Goal: Task Accomplishment & Management: Complete application form

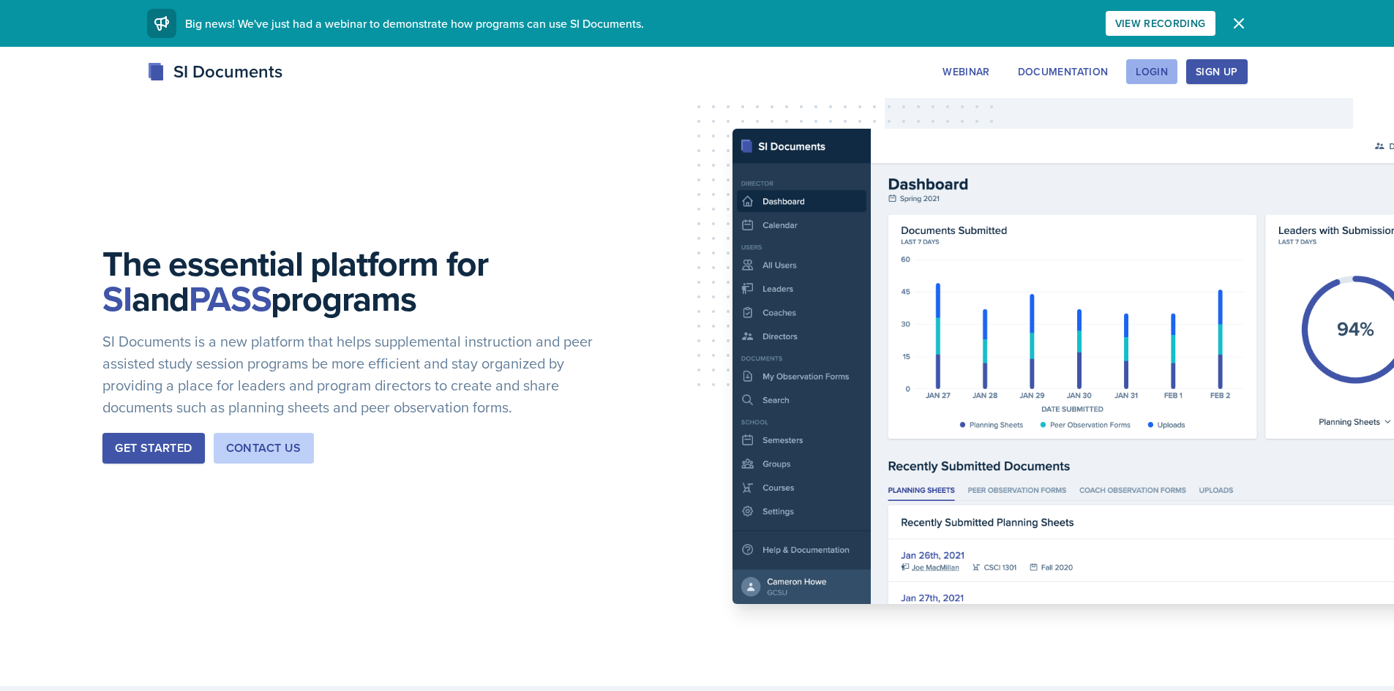
click at [1164, 78] on div "Login" at bounding box center [1151, 72] width 32 height 12
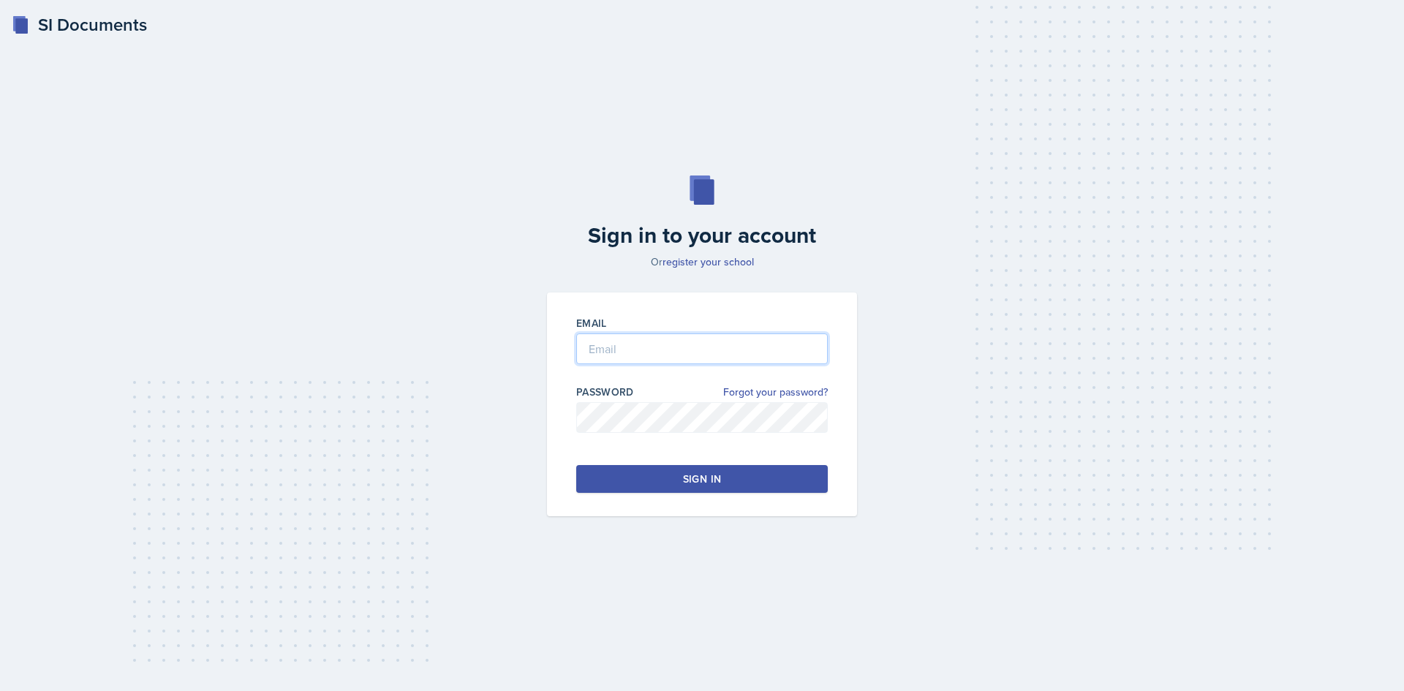
type input "[PERSON_NAME][EMAIL_ADDRESS][PERSON_NAME][DOMAIN_NAME]"
drag, startPoint x: 511, startPoint y: 347, endPoint x: 552, endPoint y: 493, distance: 151.9
click at [541, 493] on div "Sign in to your account Or register your school Email [PERSON_NAME][EMAIL_ADDRE…" at bounding box center [702, 346] width 1358 height 435
click at [625, 480] on button "Sign in" at bounding box center [702, 479] width 252 height 28
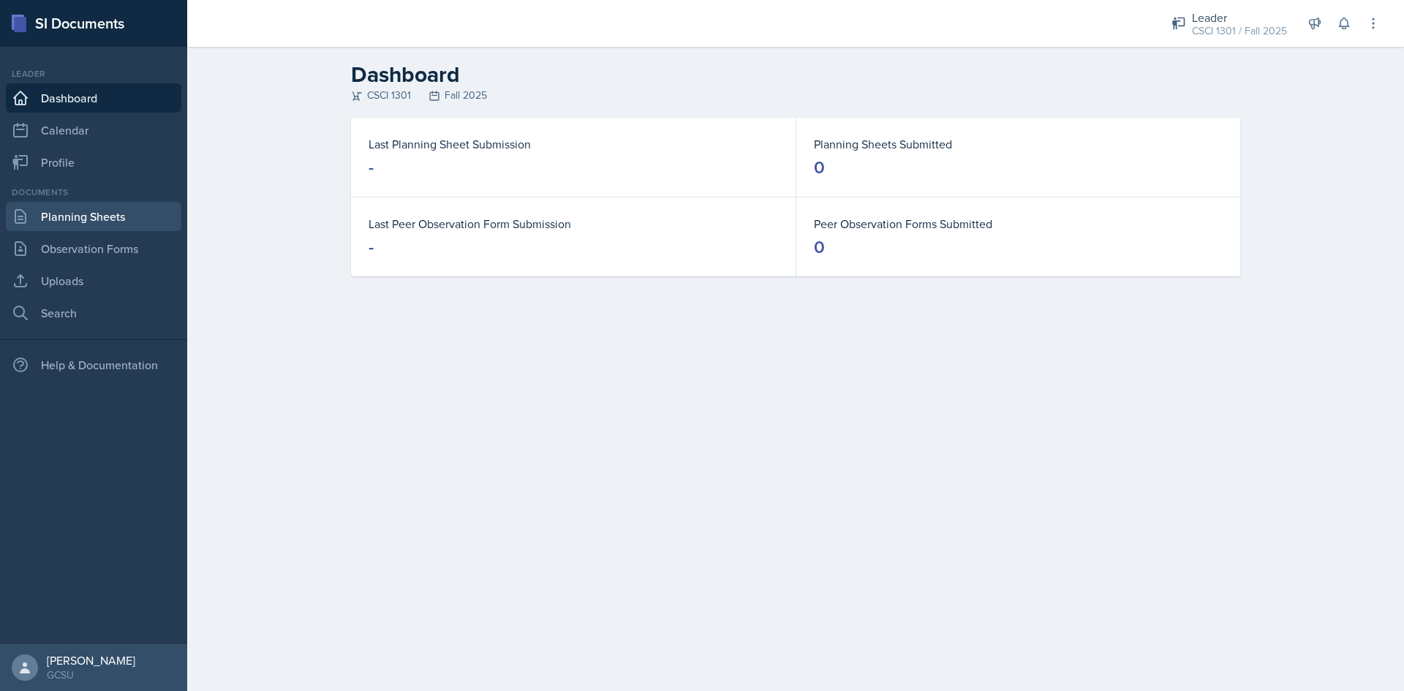
click at [103, 212] on link "Planning Sheets" at bounding box center [94, 216] width 176 height 29
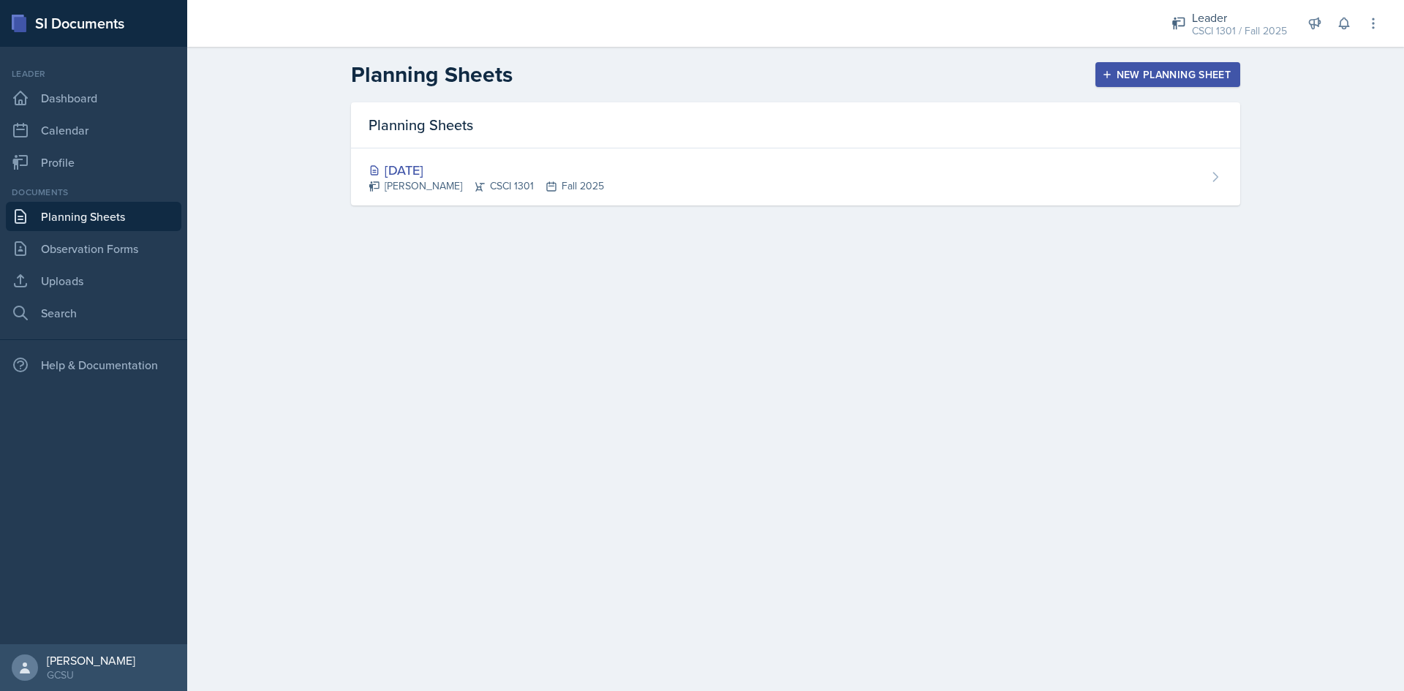
drag, startPoint x: 1097, startPoint y: 456, endPoint x: 1129, endPoint y: 345, distance: 115.8
click at [1097, 454] on main "Planning Sheets New Planning Sheet Planning Sheets [DATE] [PERSON_NAME] CSCI 13…" at bounding box center [795, 369] width 1217 height 644
click at [1193, 84] on button "New Planning Sheet" at bounding box center [1168, 74] width 145 height 25
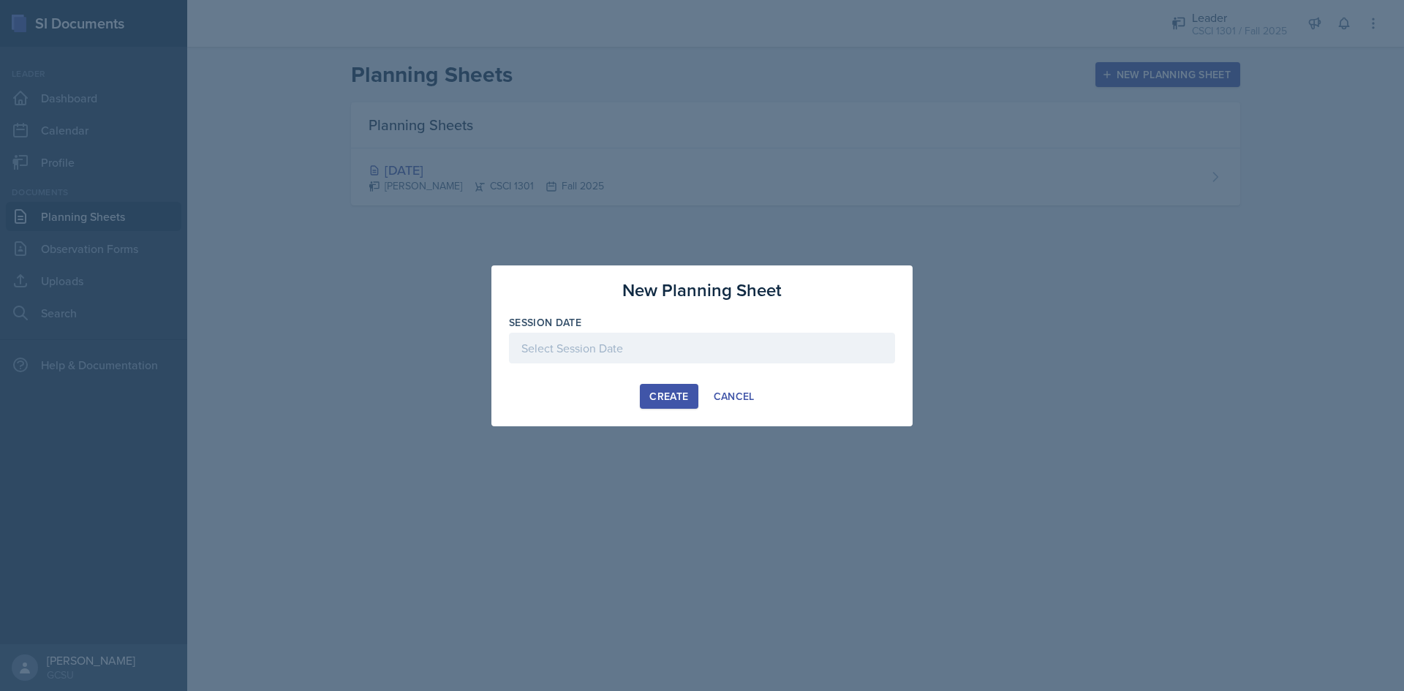
click at [635, 356] on div at bounding box center [702, 348] width 386 height 31
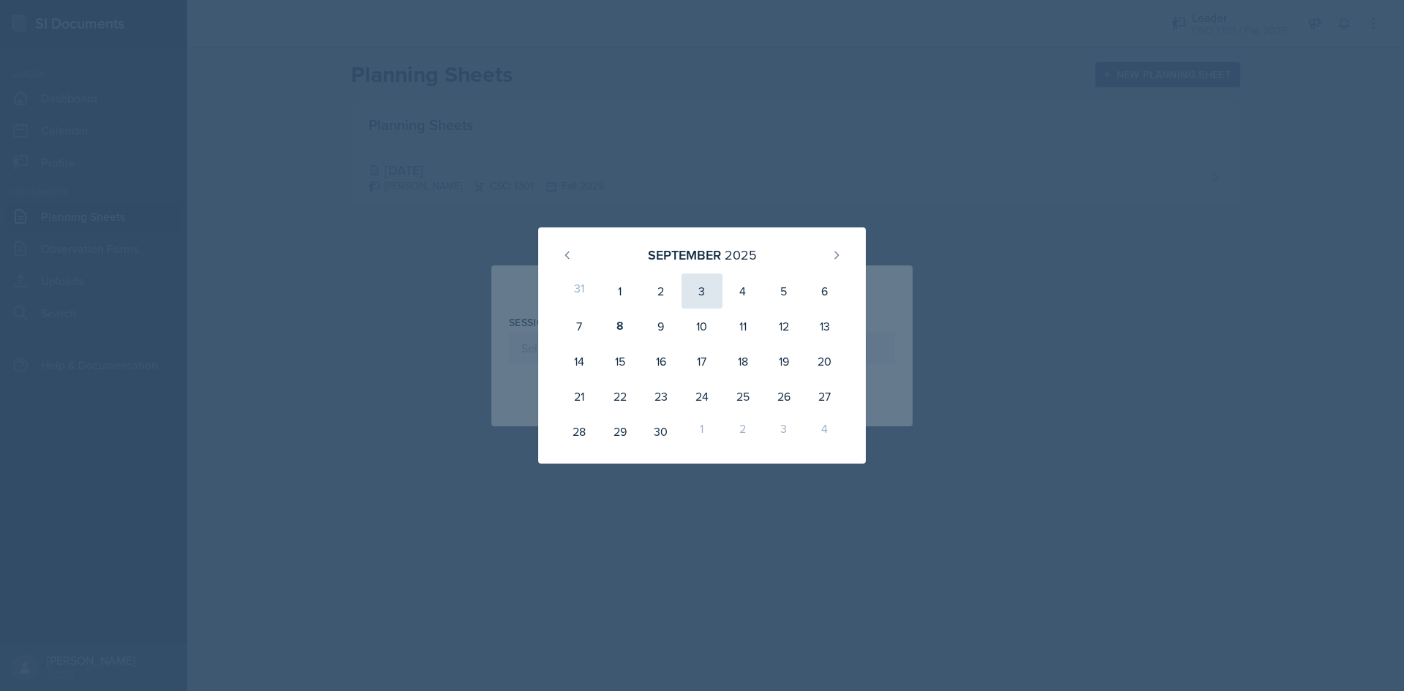
click at [695, 282] on div "3" at bounding box center [702, 291] width 41 height 35
type input "[DATE]"
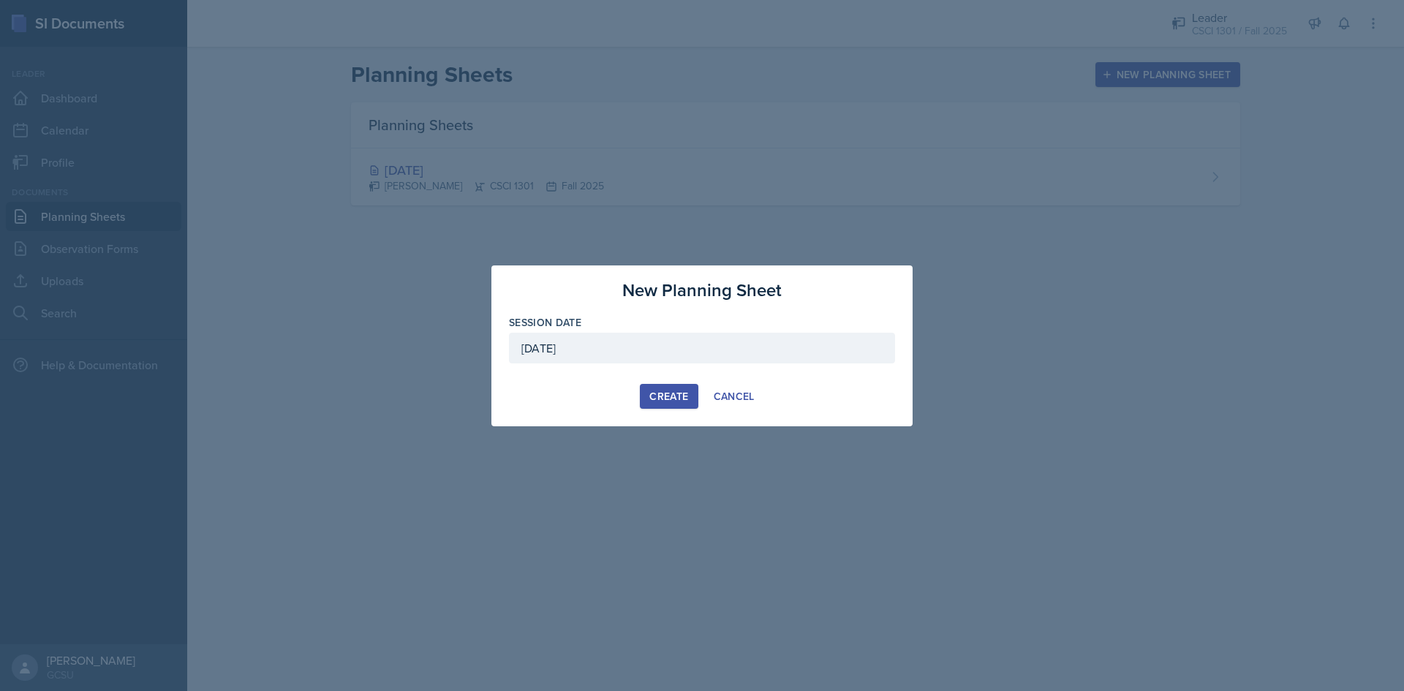
click at [676, 396] on div "Create" at bounding box center [669, 397] width 39 height 12
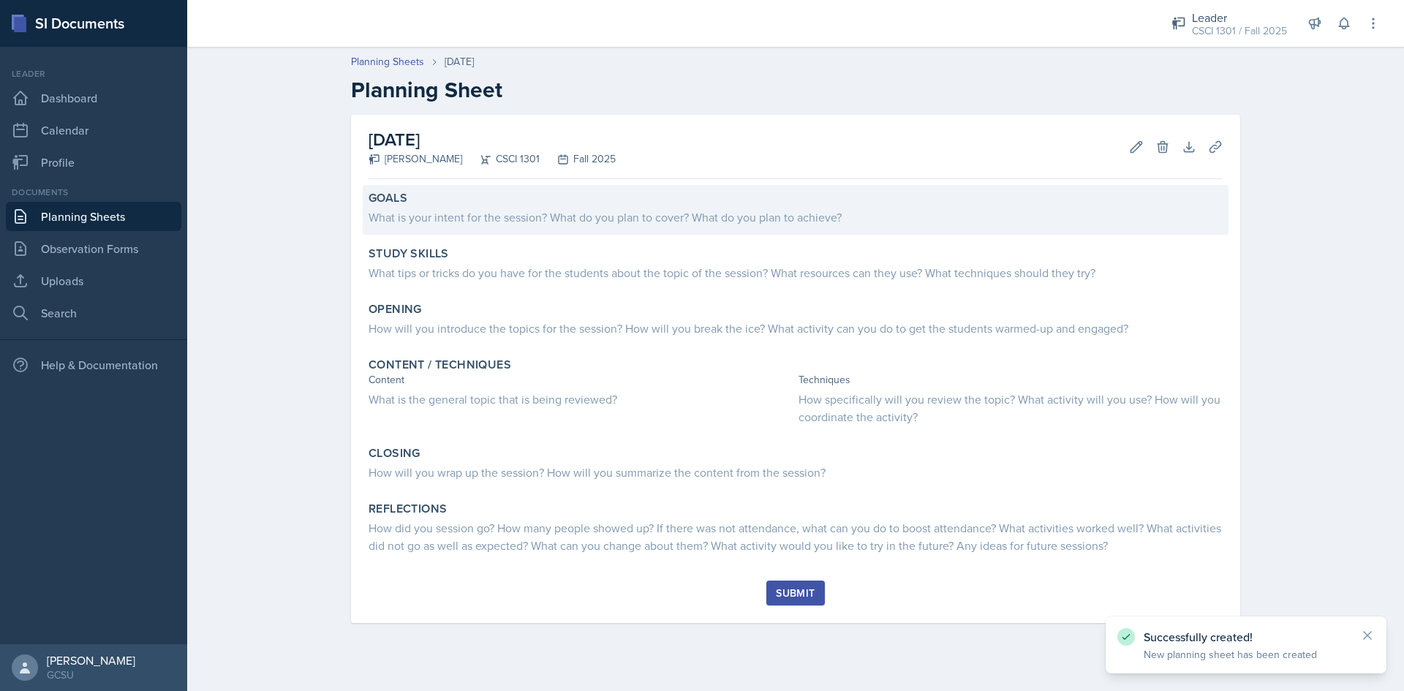
click at [502, 223] on div "What is your intent for the session? What do you plan to cover? What do you pla…" at bounding box center [796, 217] width 854 height 18
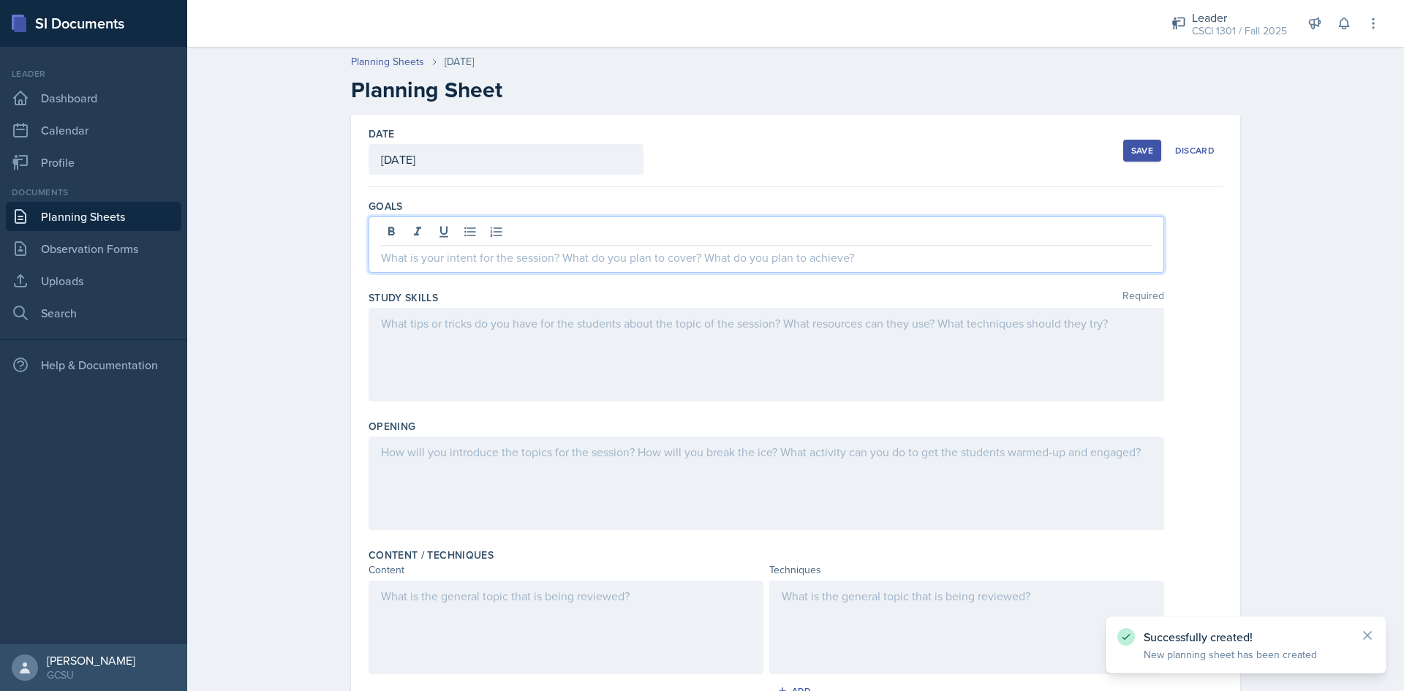
click at [501, 231] on div at bounding box center [767, 245] width 796 height 56
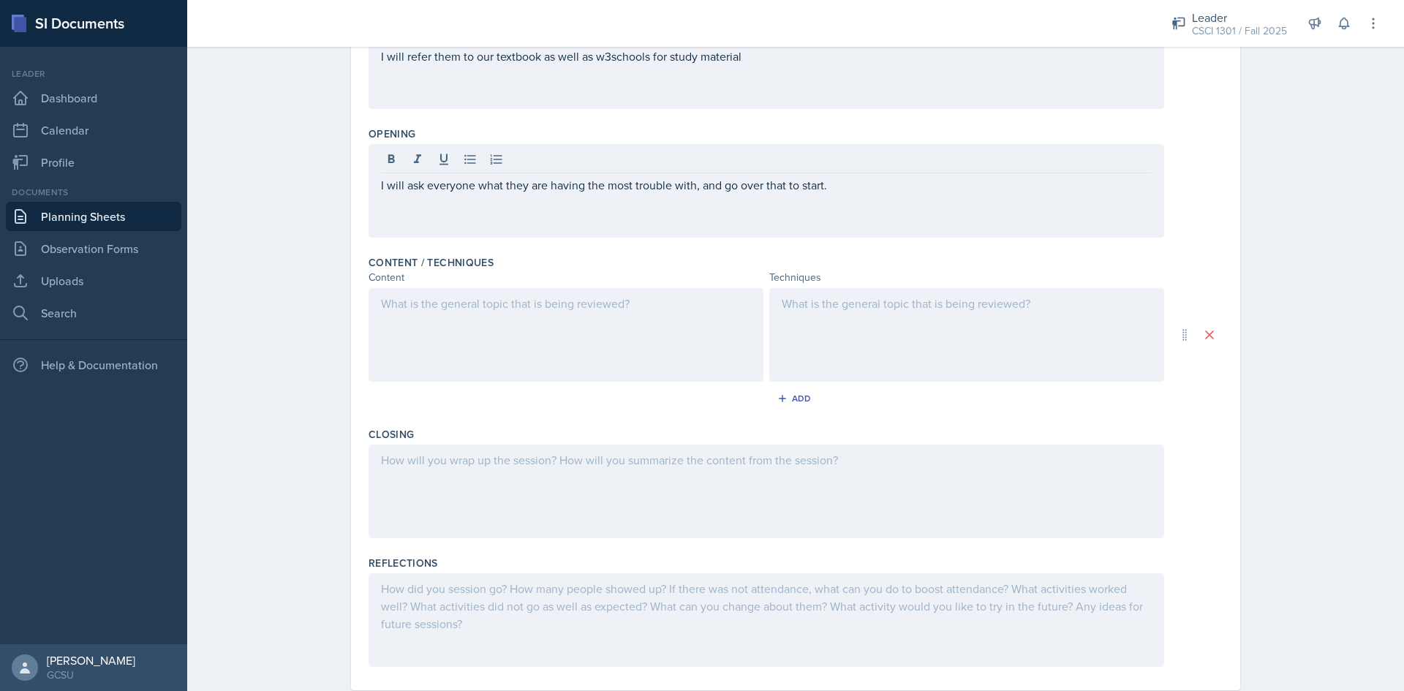
click at [517, 336] on div at bounding box center [566, 335] width 395 height 94
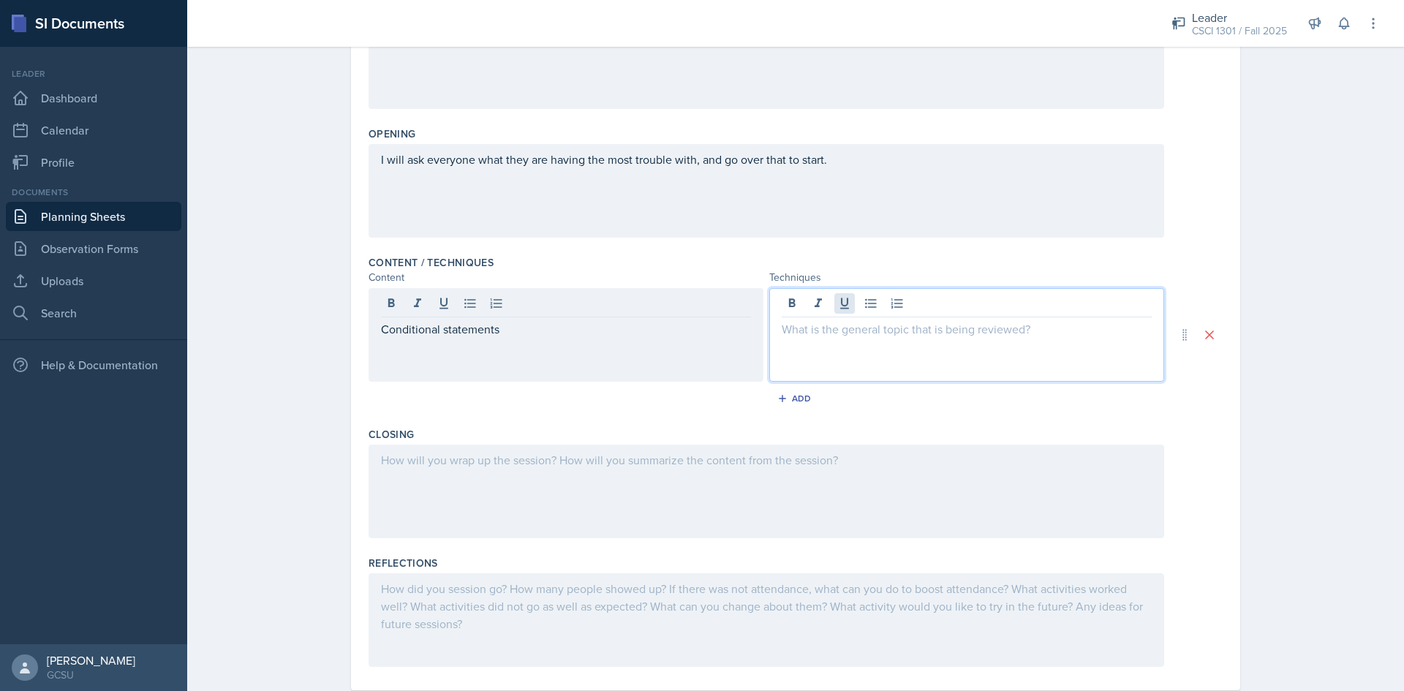
click at [849, 306] on div at bounding box center [967, 335] width 395 height 94
click at [944, 347] on p "I will have a few programming qustions for" at bounding box center [967, 347] width 370 height 18
click at [1019, 350] on p "I will have a few programming questions for" at bounding box center [967, 347] width 370 height 18
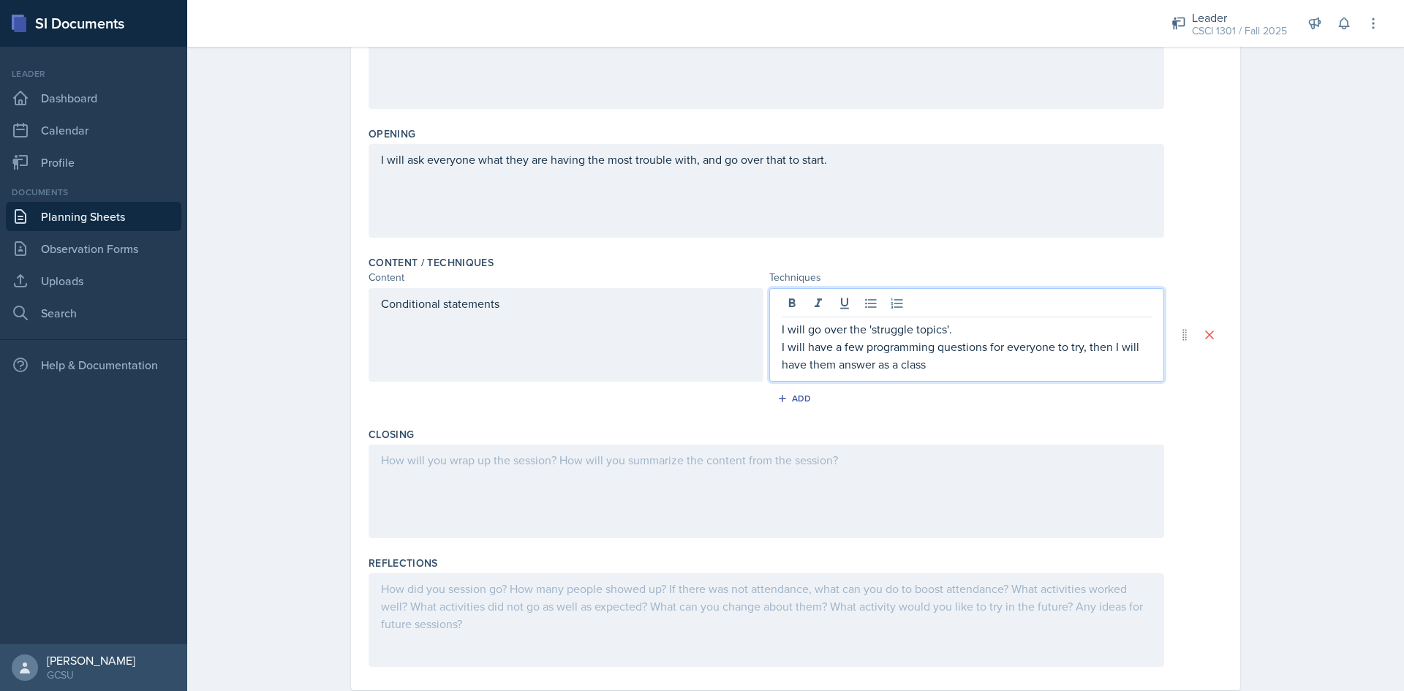
drag, startPoint x: 564, startPoint y: 485, endPoint x: 569, endPoint y: 472, distance: 14.1
click at [565, 485] on div at bounding box center [767, 492] width 796 height 94
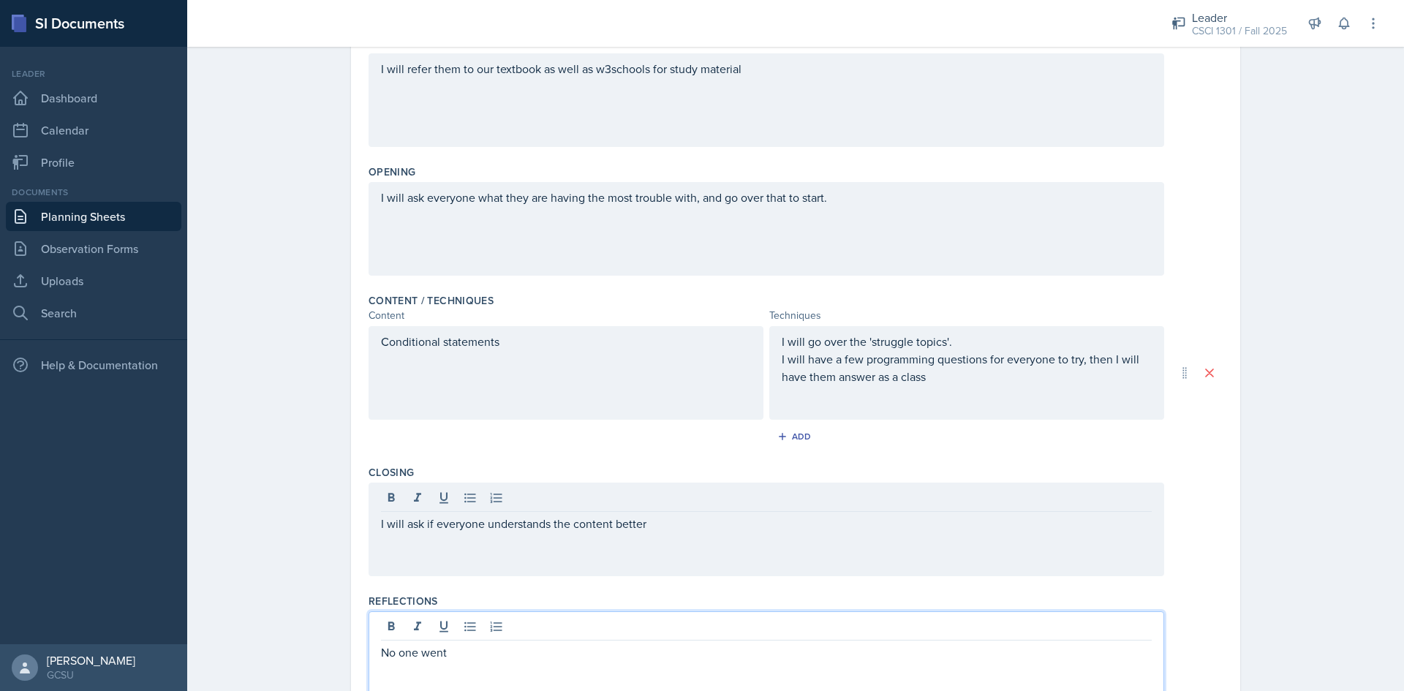
scroll to position [0, 0]
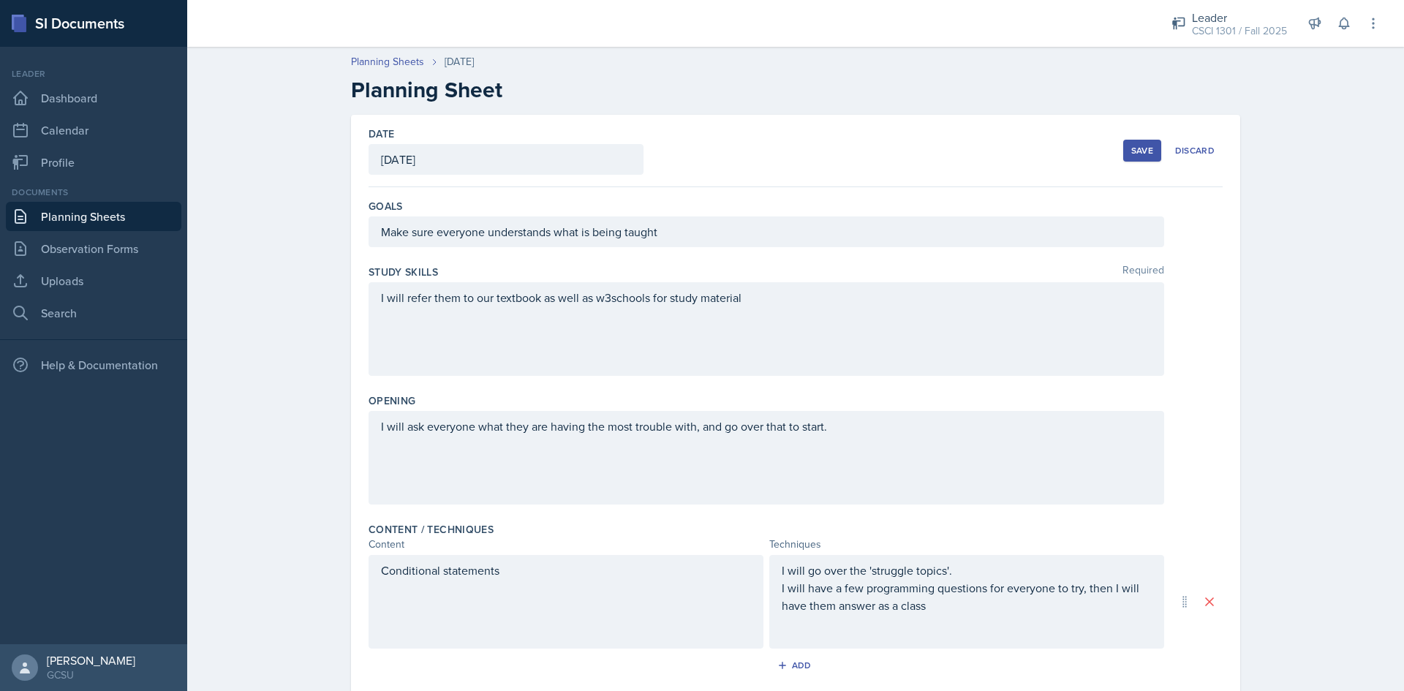
click at [1147, 149] on div "Save" at bounding box center [1143, 151] width 22 height 12
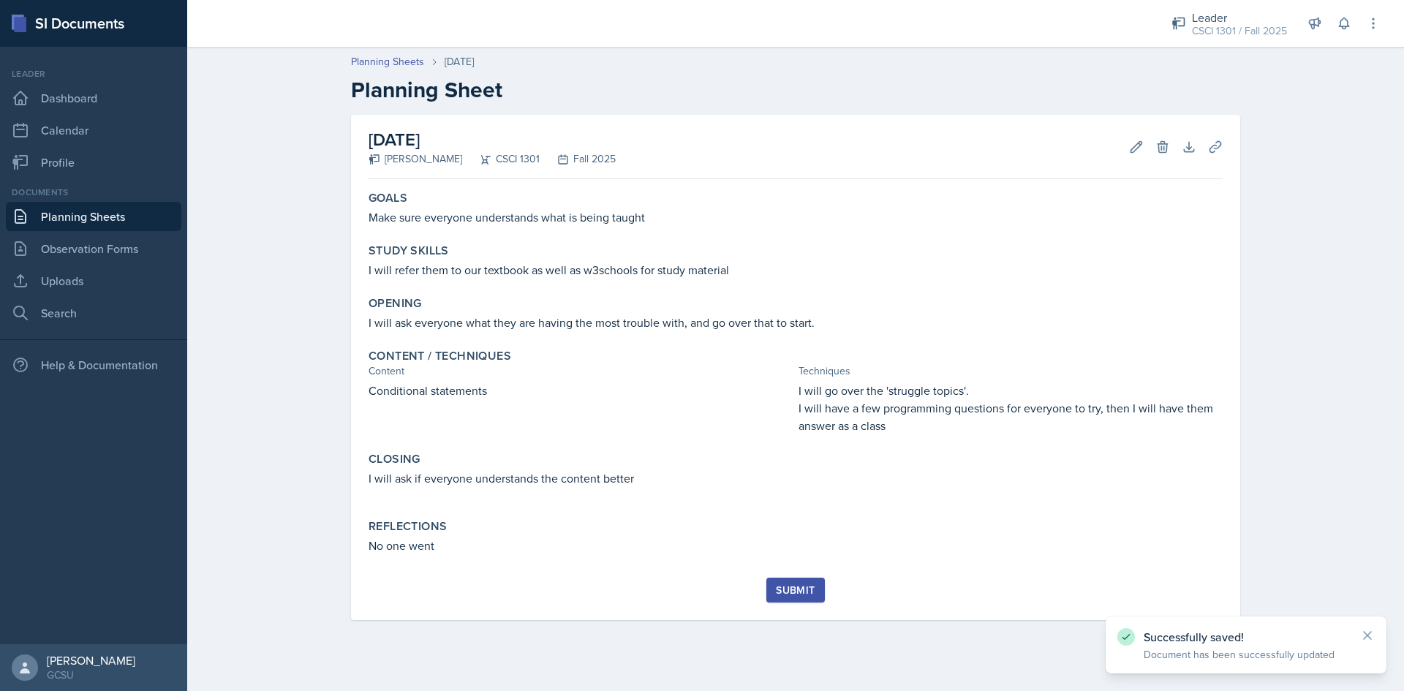
click at [800, 585] on div "Submit" at bounding box center [795, 590] width 39 height 12
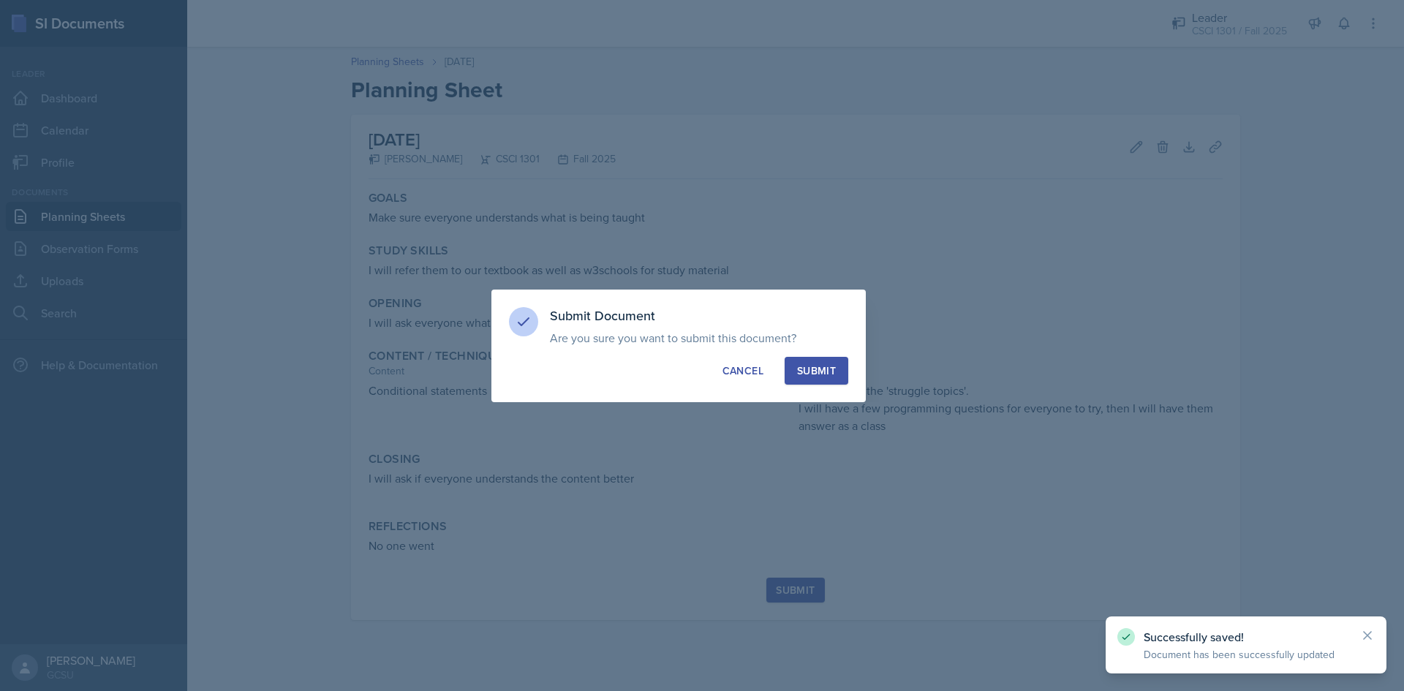
click at [818, 366] on div "Submit" at bounding box center [816, 371] width 39 height 15
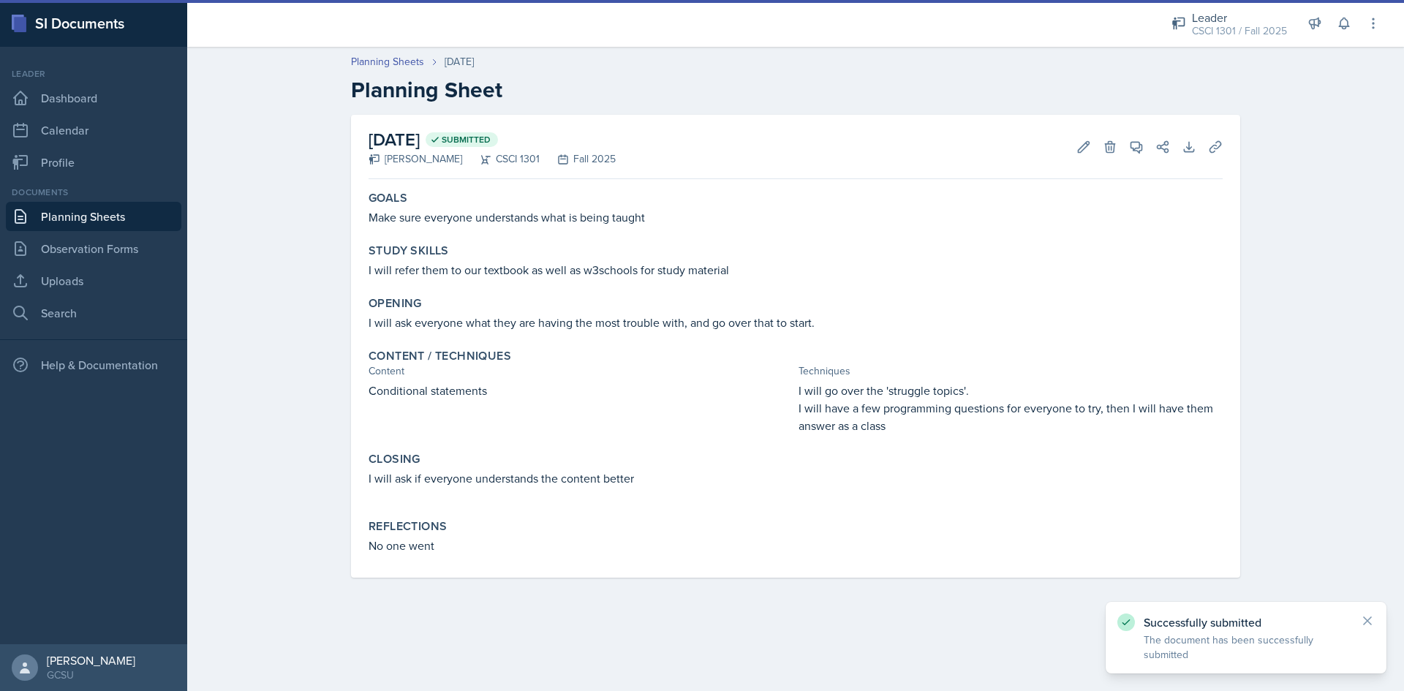
click at [105, 214] on link "Planning Sheets" at bounding box center [94, 216] width 176 height 29
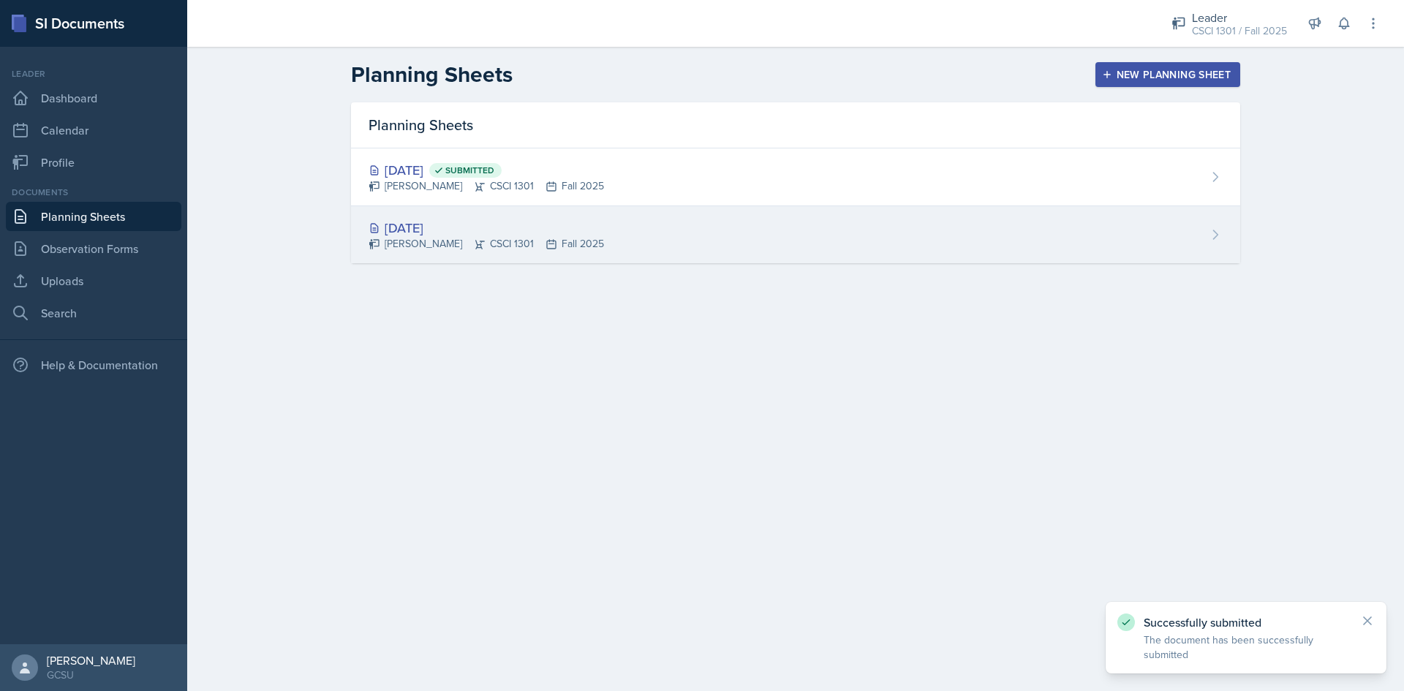
click at [659, 238] on div "[DATE] [PERSON_NAME] CSCI 1301 Fall 2025" at bounding box center [796, 234] width 890 height 57
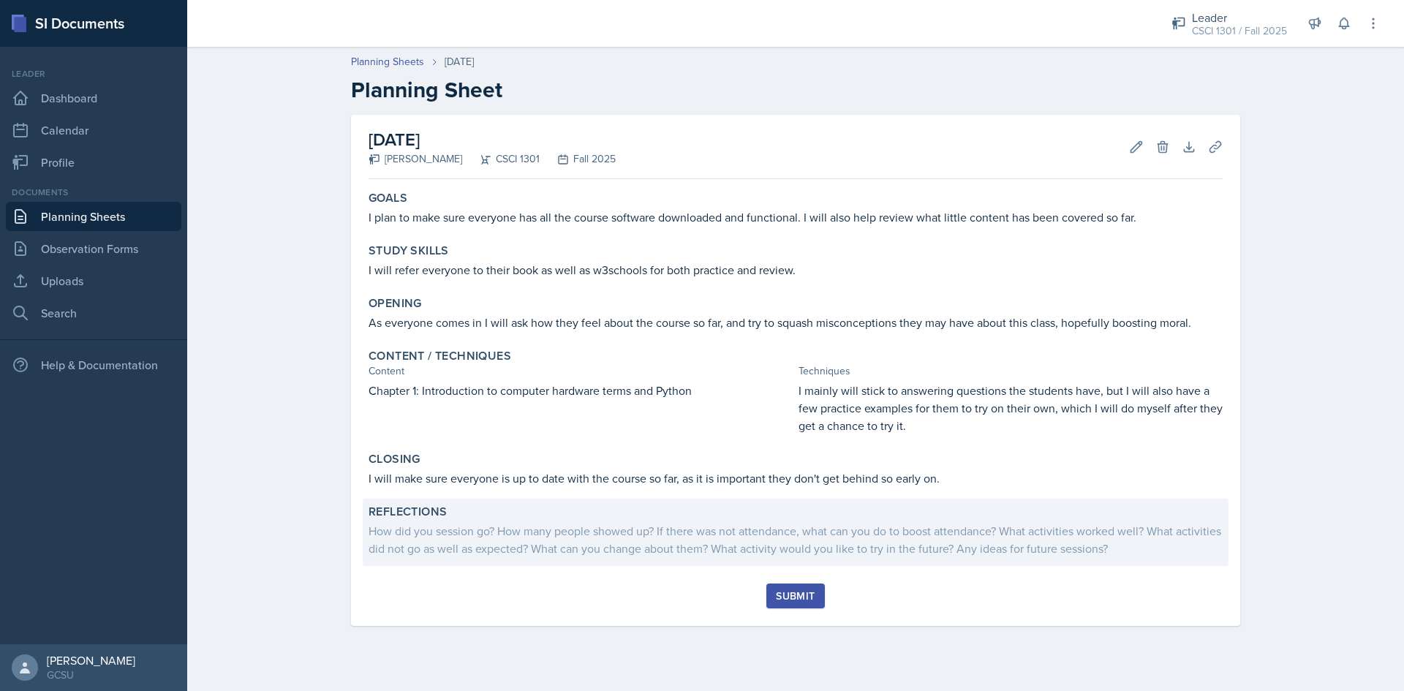
click at [578, 554] on div "How did you session go? How many people showed up? If there was not attendance,…" at bounding box center [796, 539] width 854 height 35
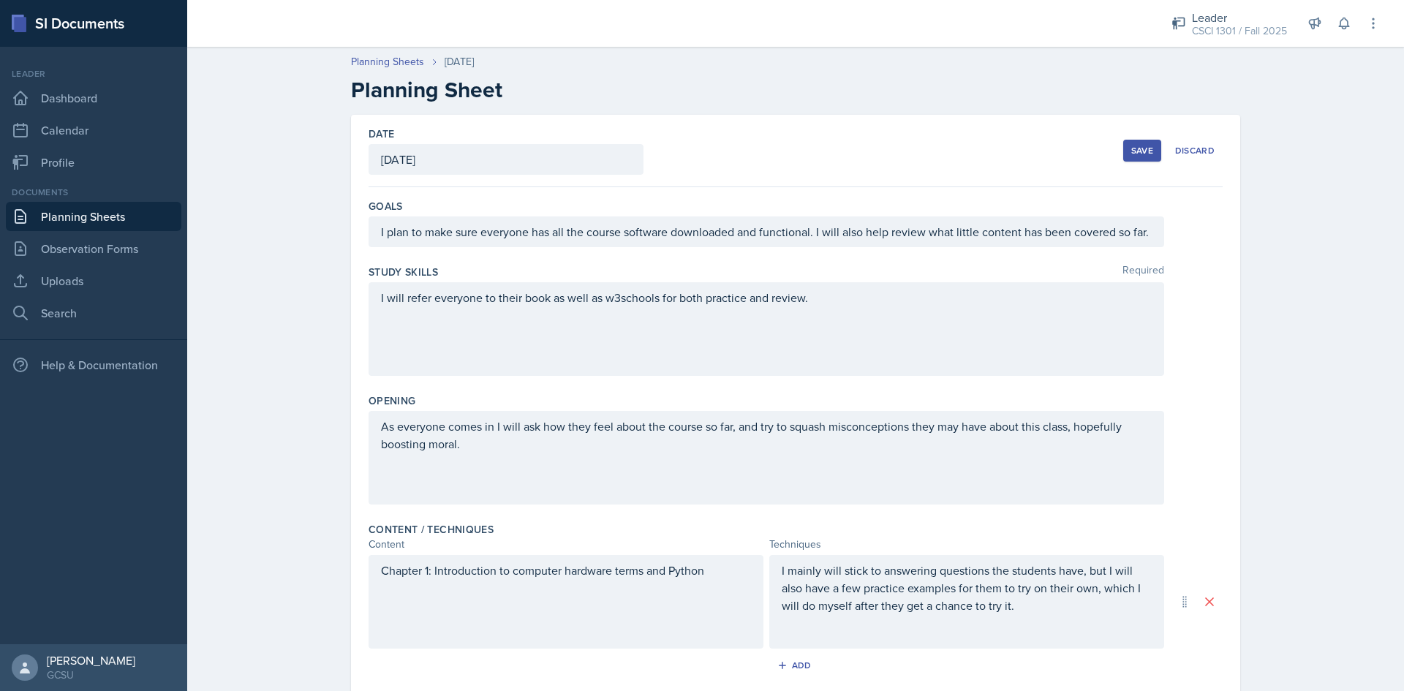
scroll to position [301, 0]
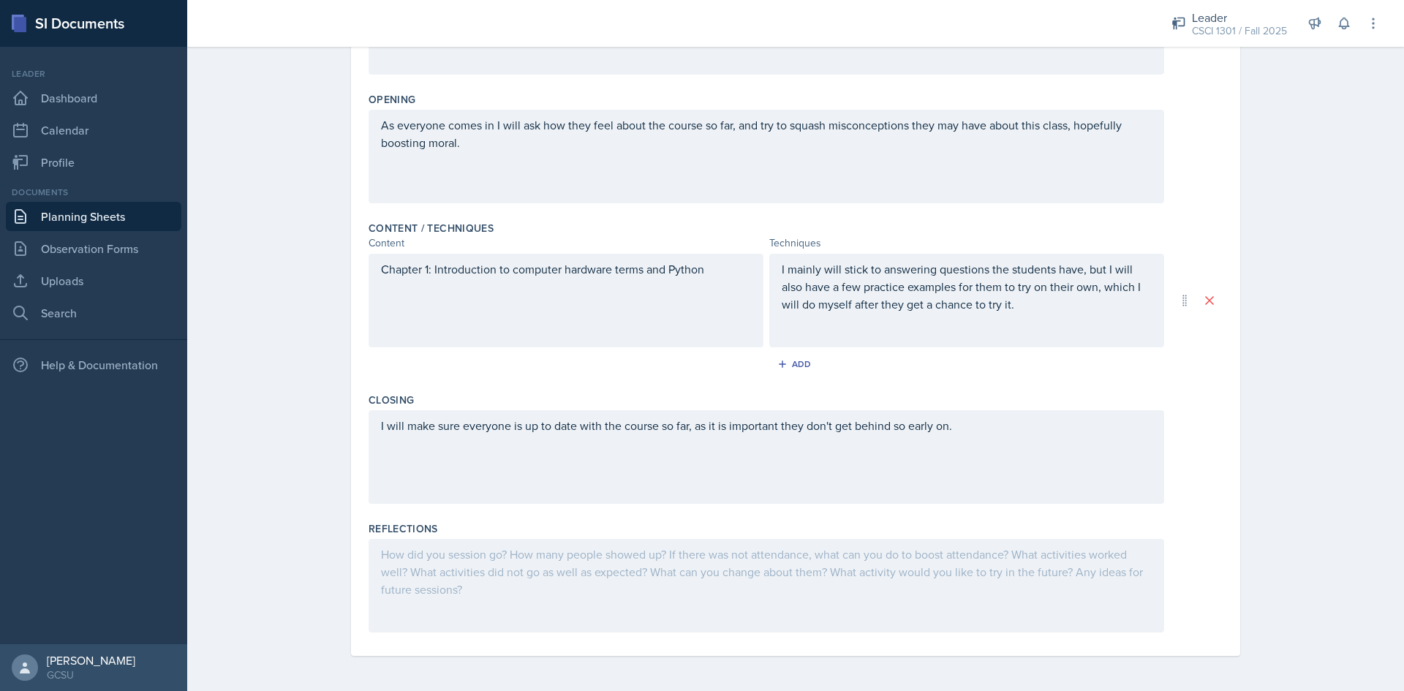
click at [571, 608] on div at bounding box center [767, 586] width 796 height 94
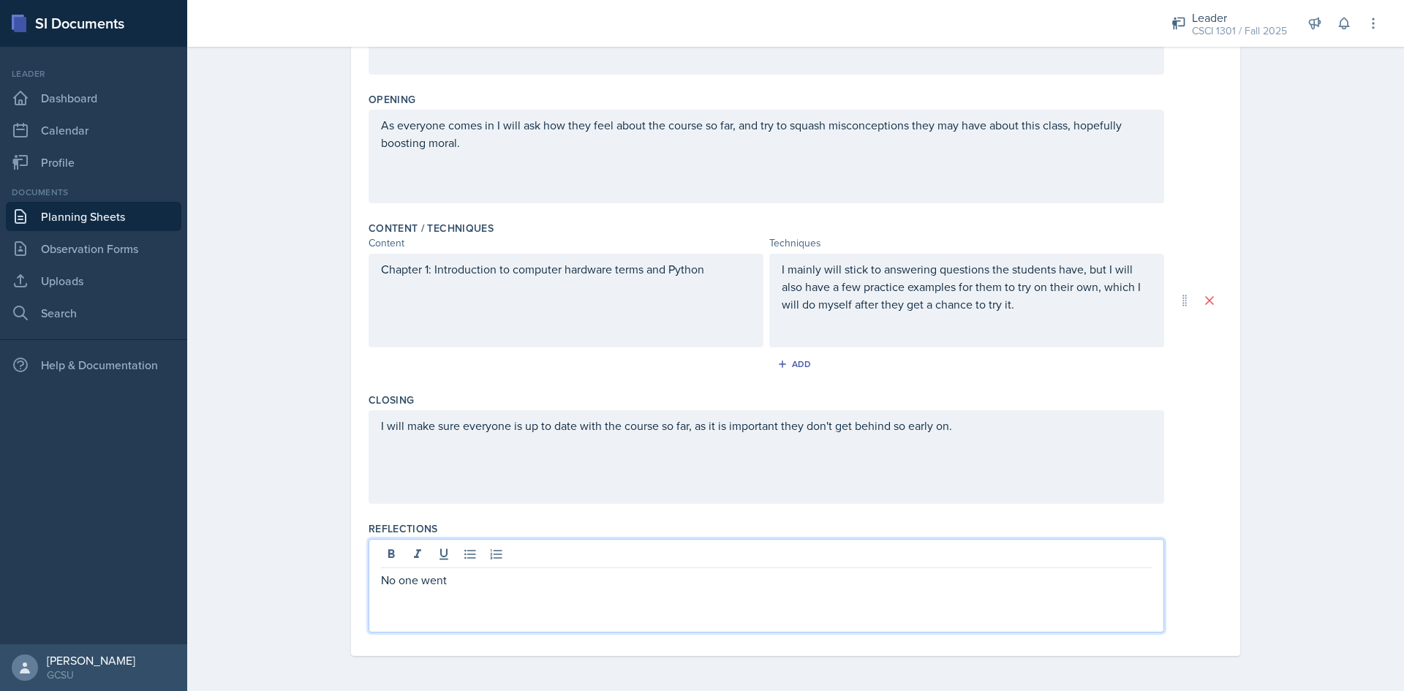
scroll to position [0, 0]
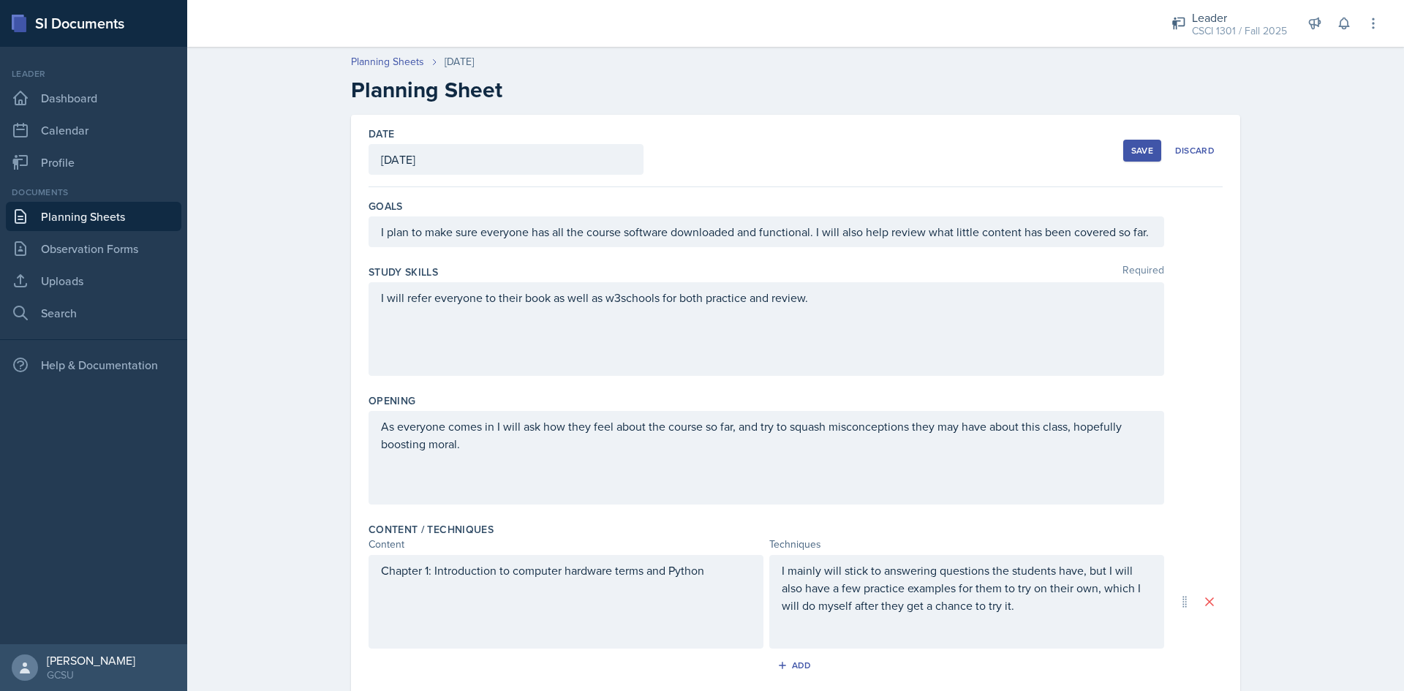
click at [1138, 153] on div "Save" at bounding box center [1143, 151] width 22 height 12
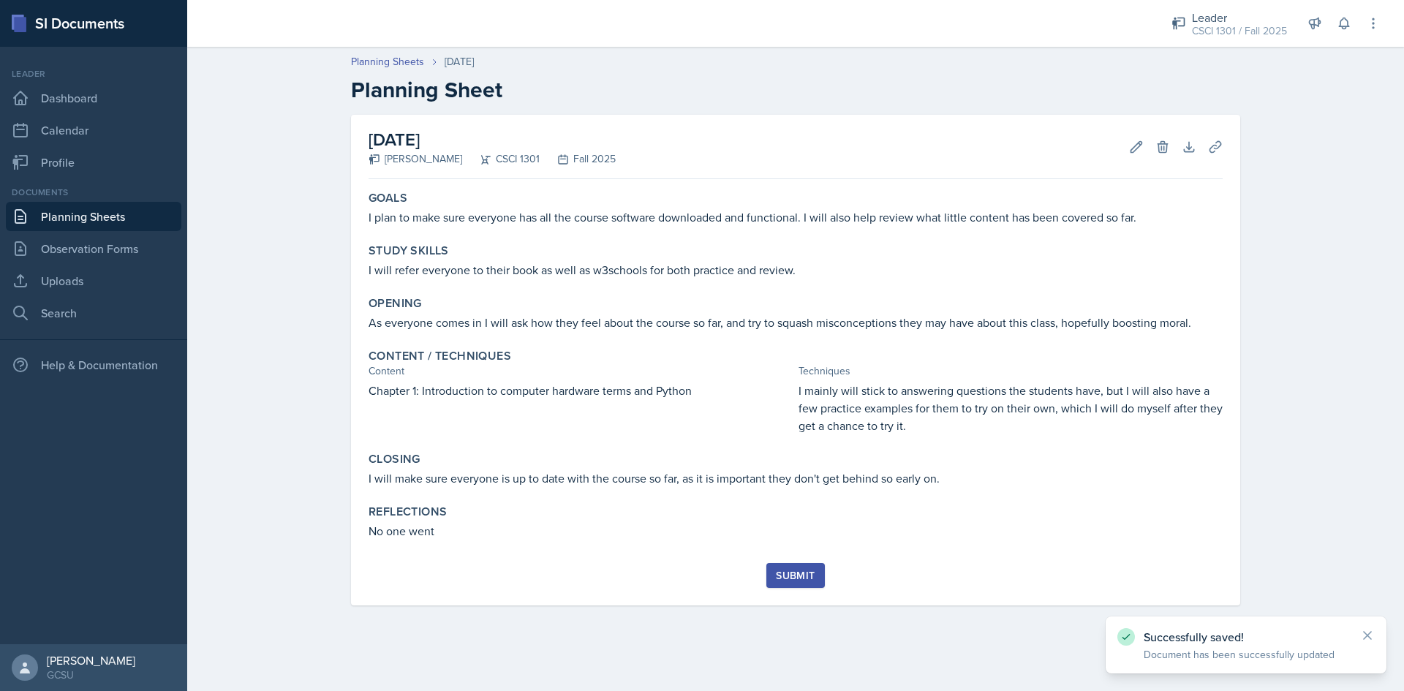
click at [807, 567] on button "Submit" at bounding box center [796, 575] width 58 height 25
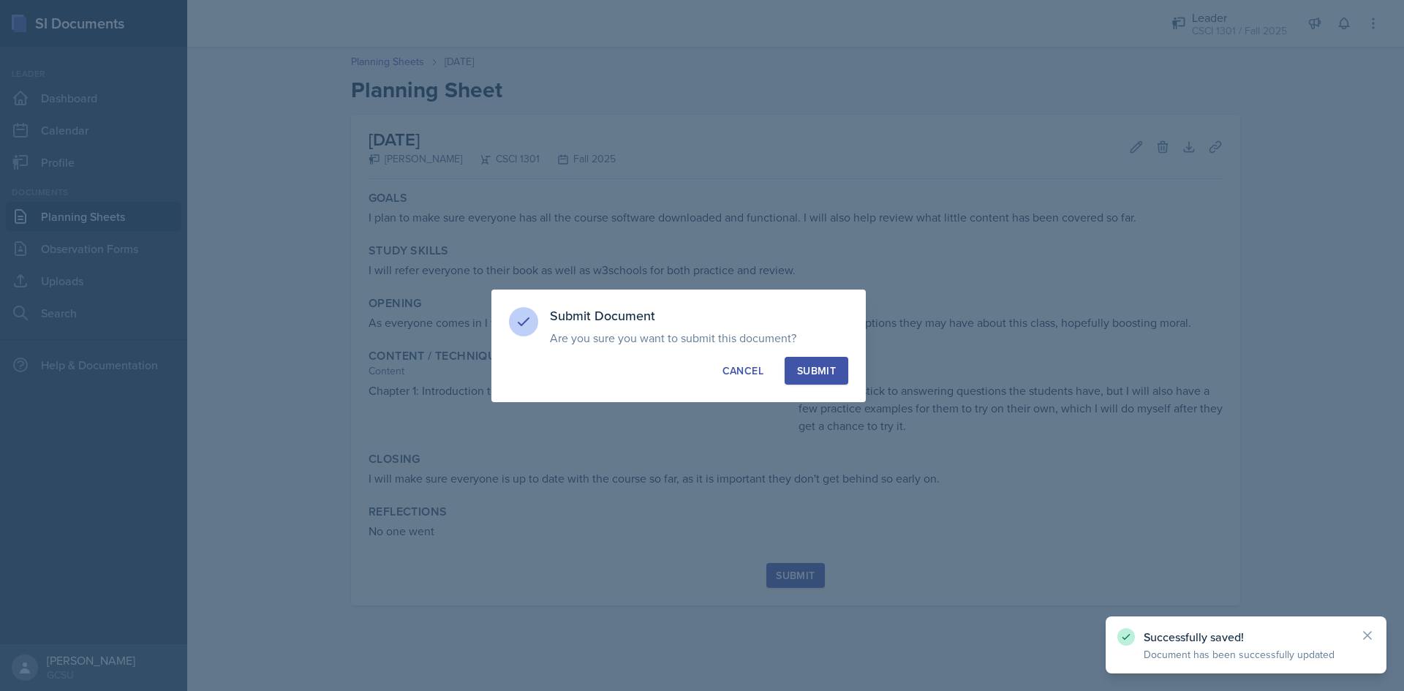
click at [823, 378] on button "Submit" at bounding box center [817, 371] width 64 height 28
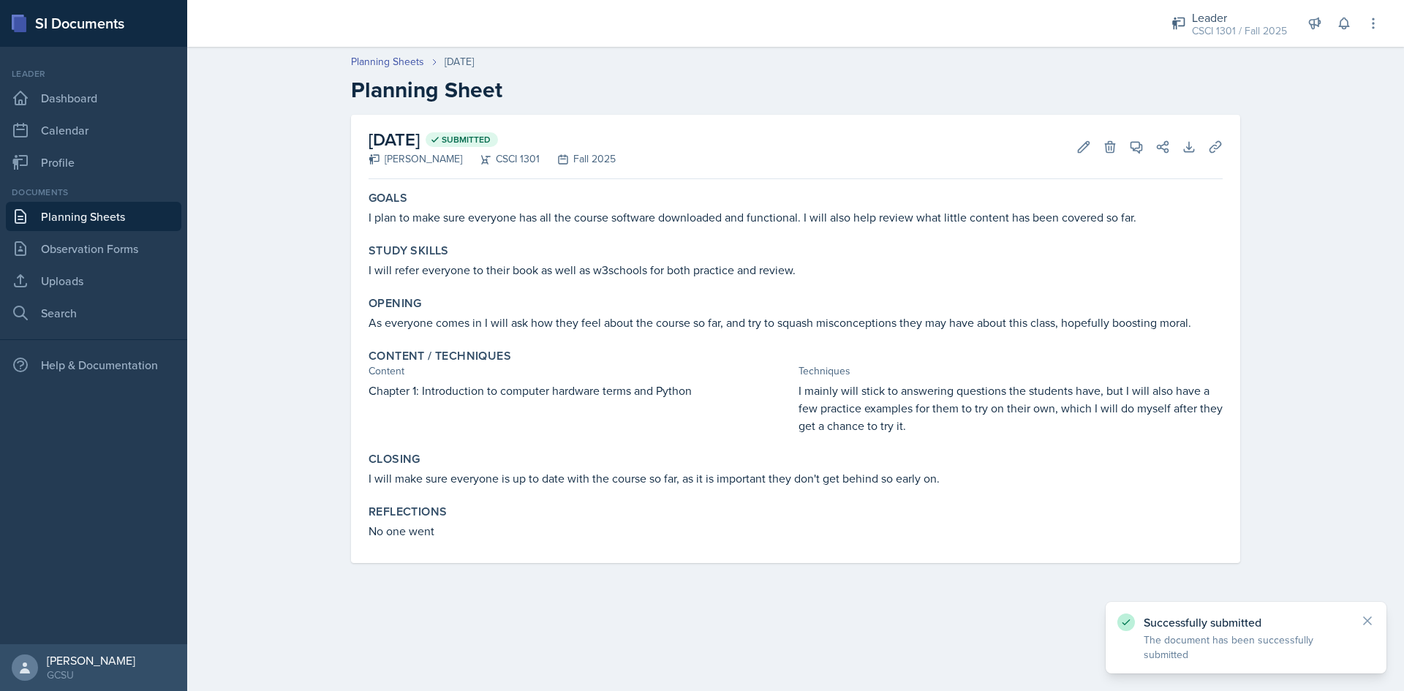
click at [70, 219] on link "Planning Sheets" at bounding box center [94, 216] width 176 height 29
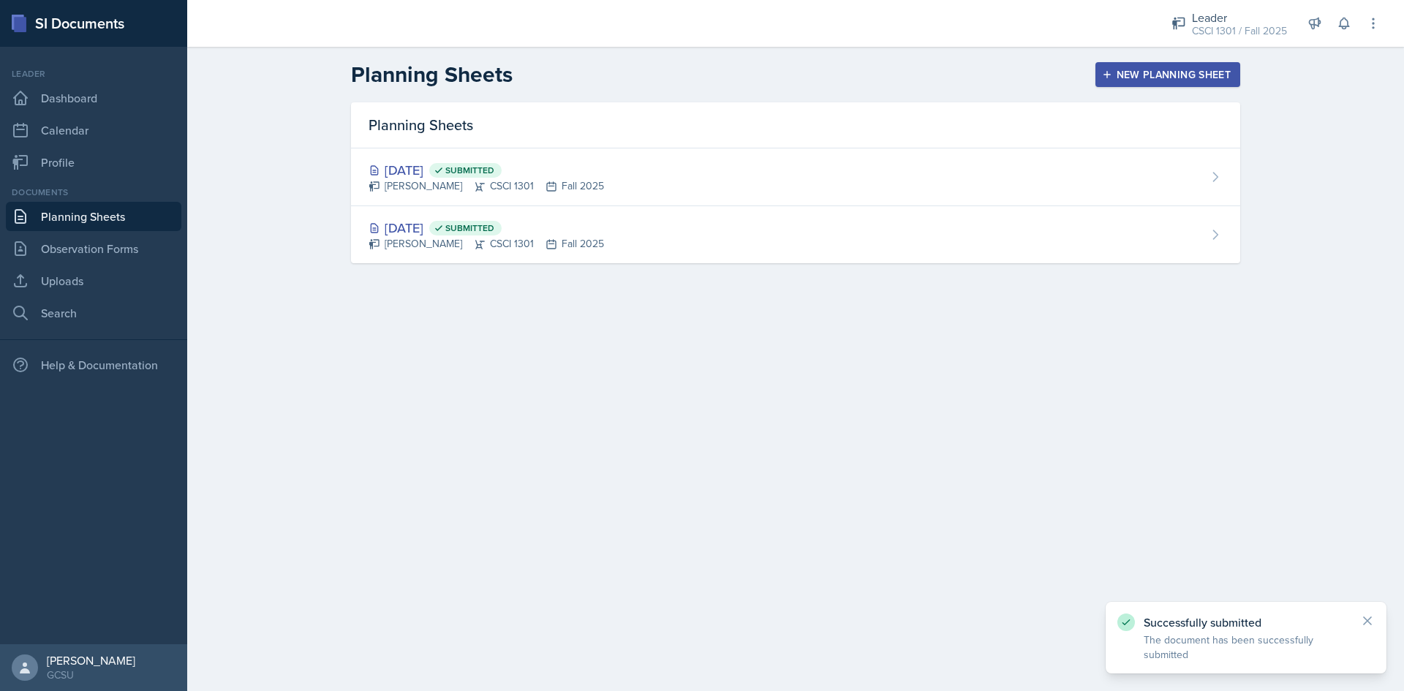
click at [1167, 64] on button "New Planning Sheet" at bounding box center [1168, 74] width 145 height 25
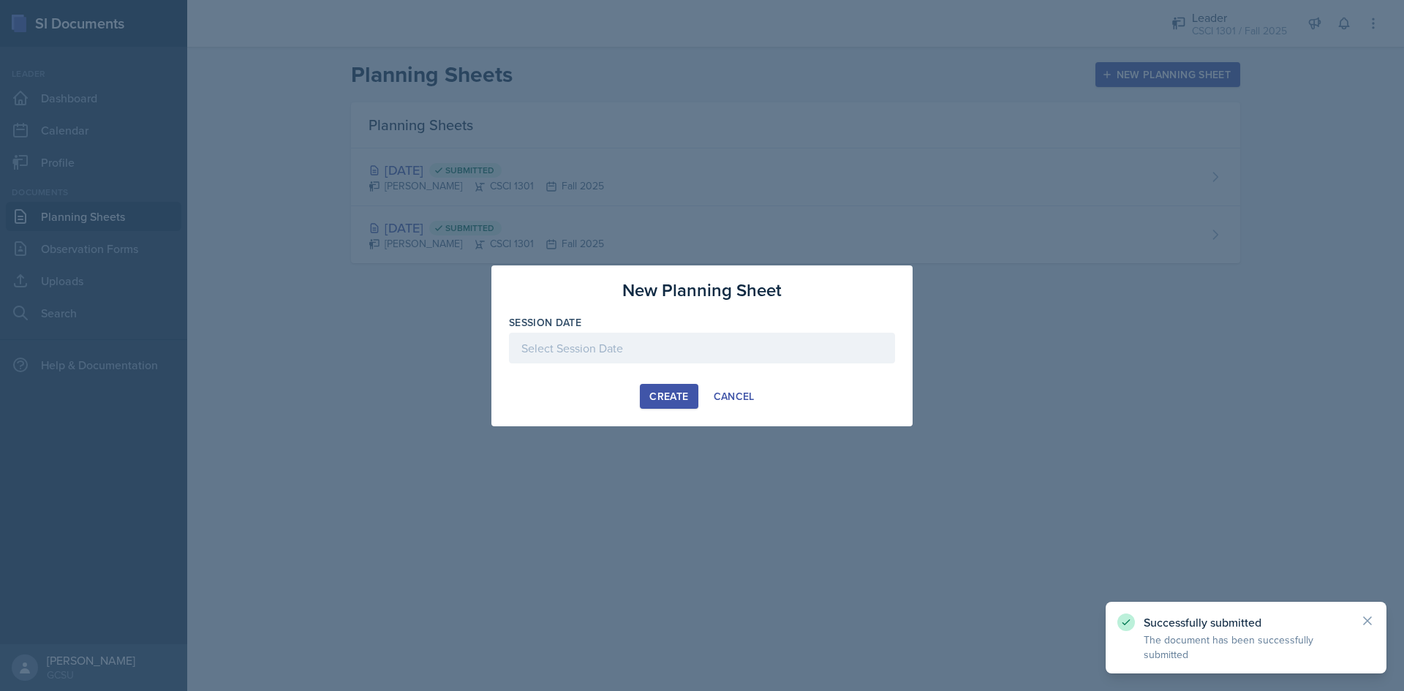
click at [661, 342] on div at bounding box center [702, 348] width 386 height 31
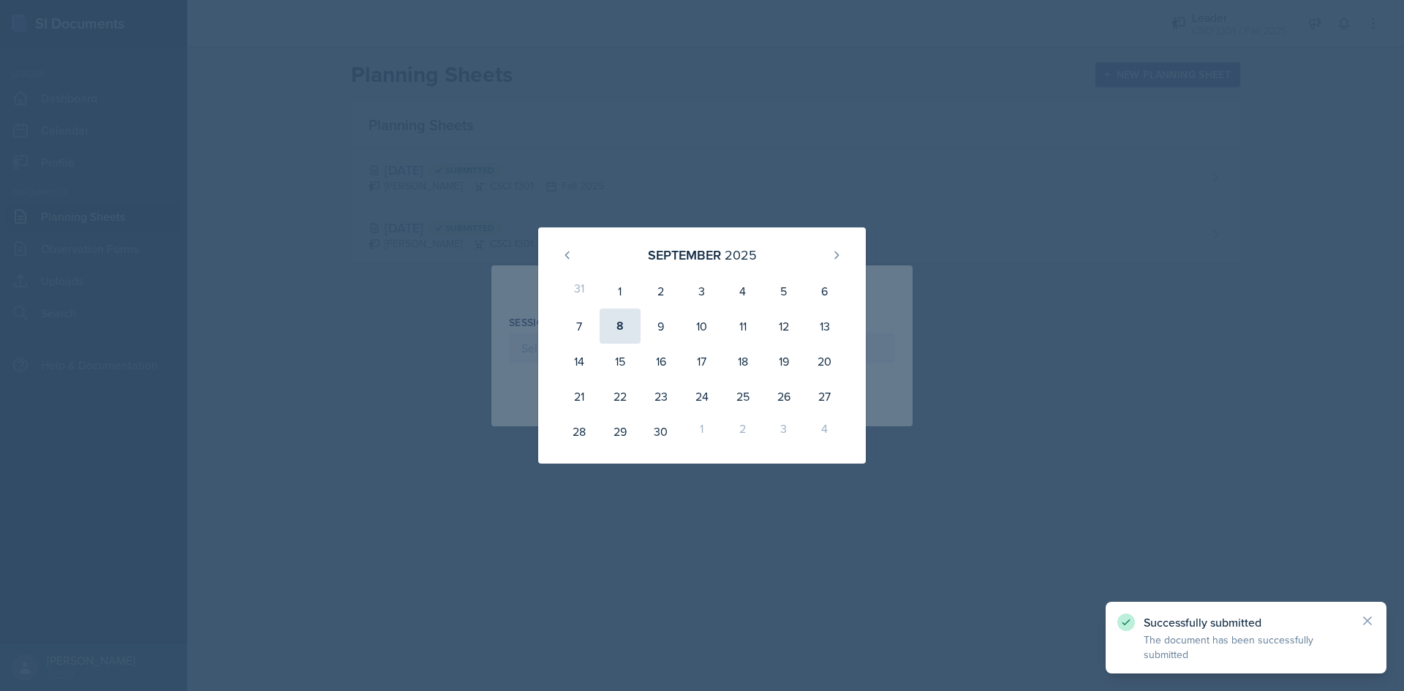
click at [627, 331] on div "8" at bounding box center [620, 326] width 41 height 35
type input "[DATE]"
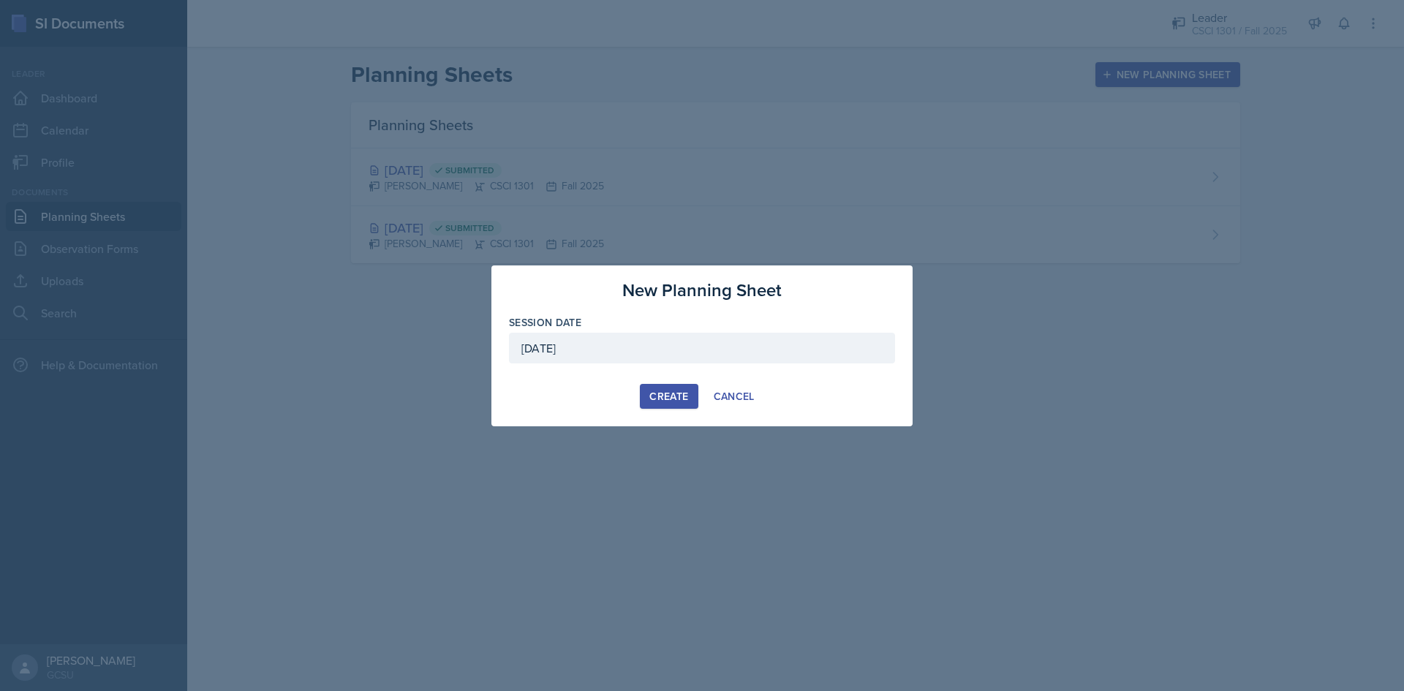
click at [663, 396] on div "Create" at bounding box center [669, 397] width 39 height 12
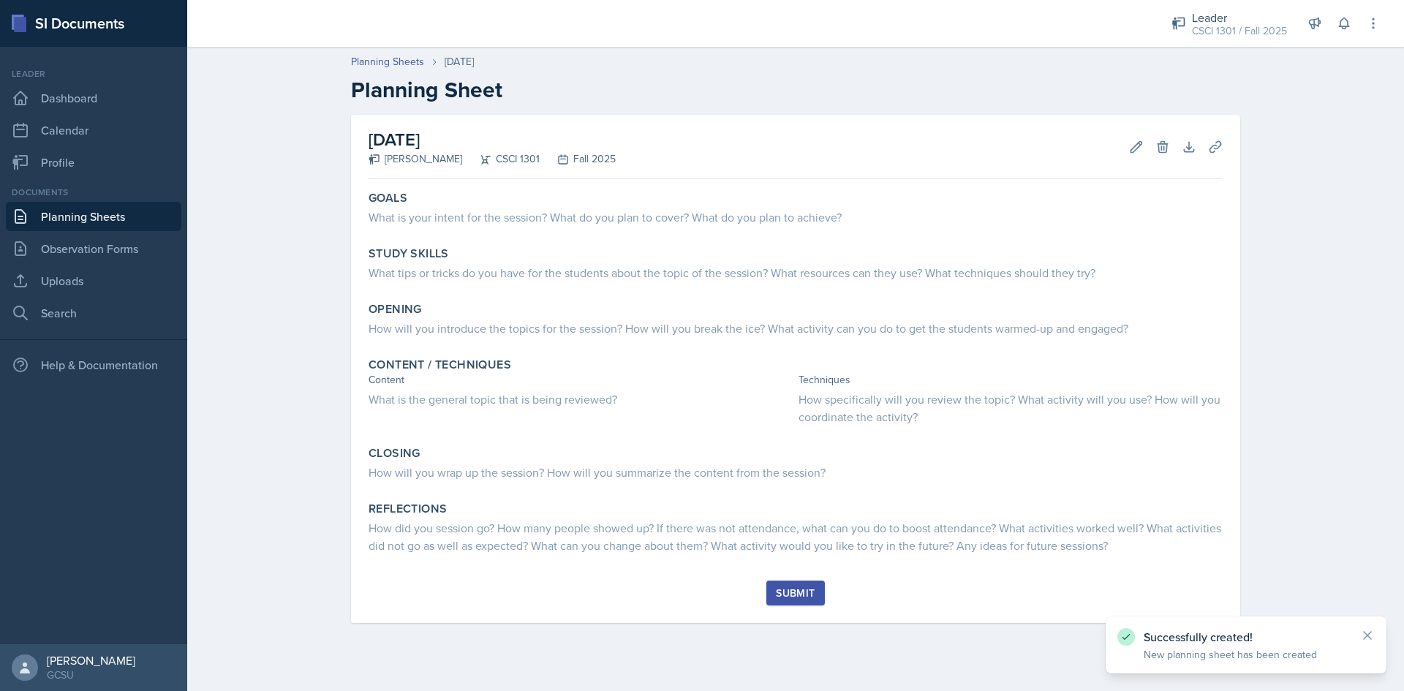
click at [1375, 638] on div "Successfully created! New planning sheet has been created" at bounding box center [1246, 645] width 281 height 57
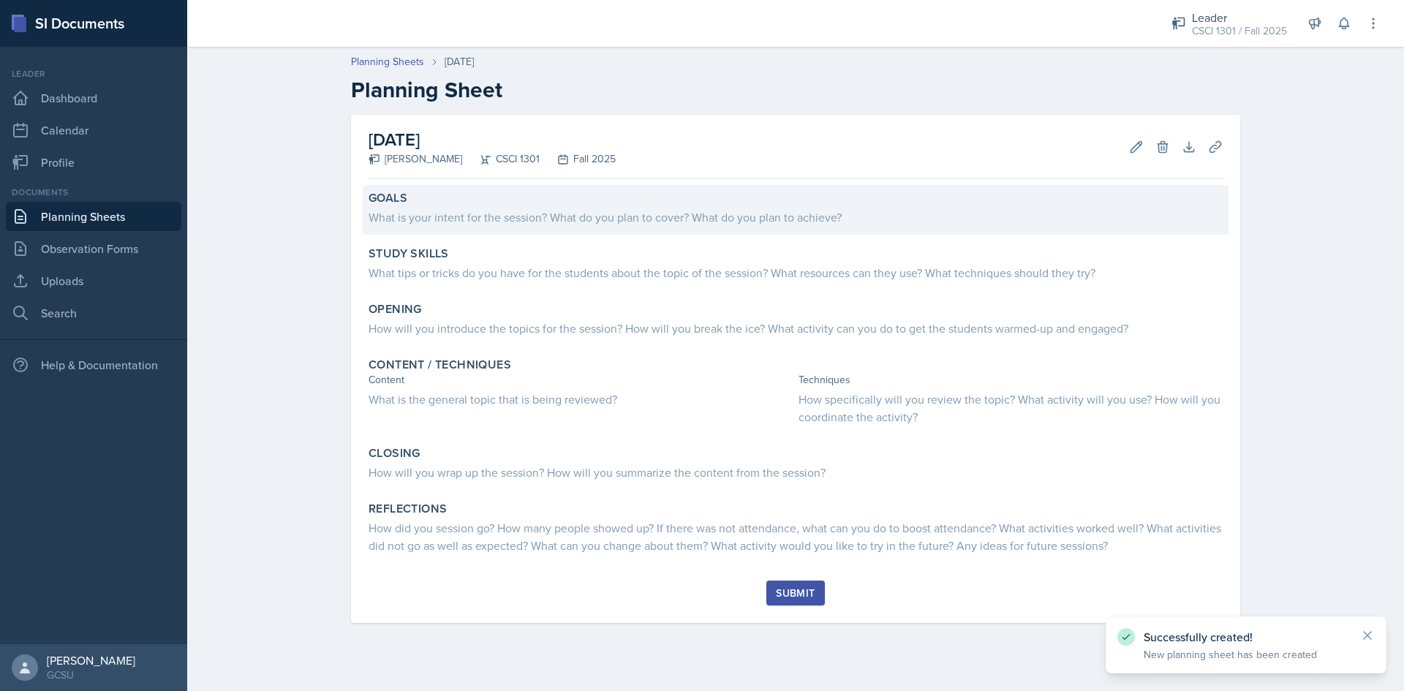
click at [587, 208] on div "What is your intent for the session? What do you plan to cover? What do you pla…" at bounding box center [796, 216] width 854 height 20
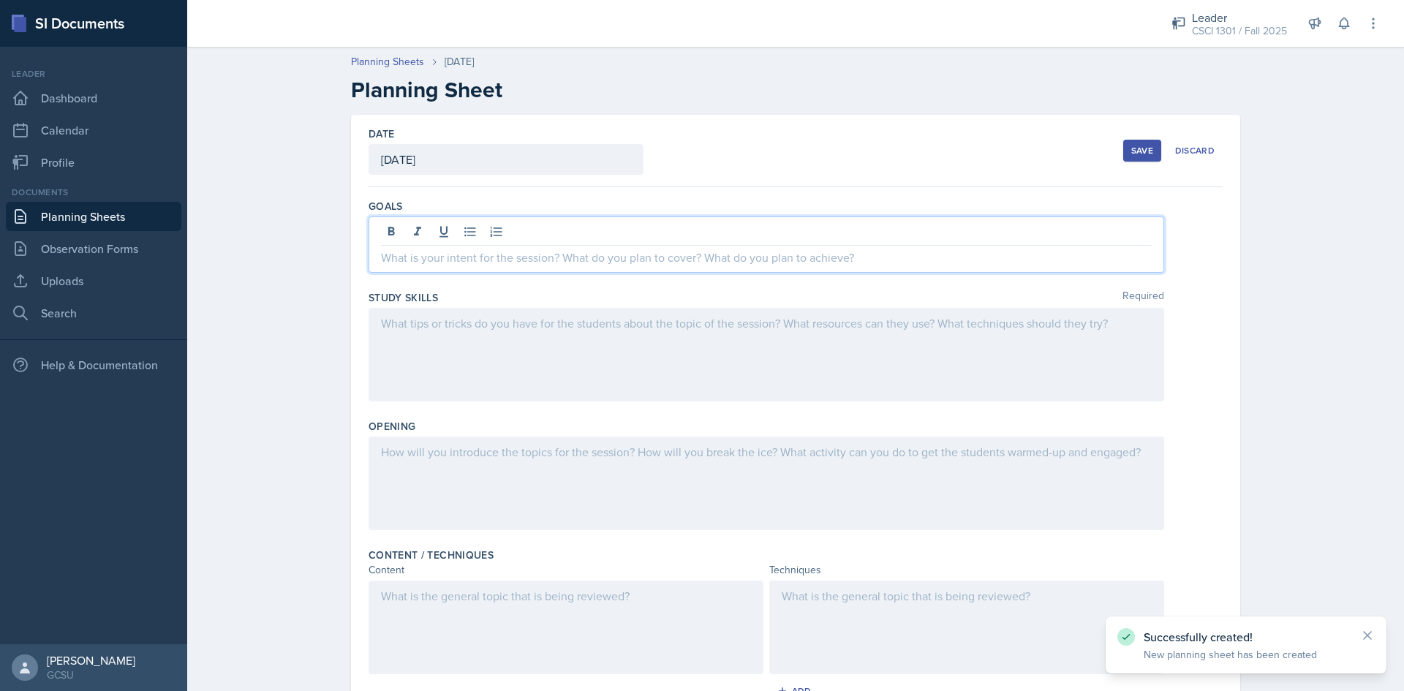
click at [587, 233] on div at bounding box center [767, 245] width 796 height 56
click at [602, 356] on div at bounding box center [767, 355] width 796 height 94
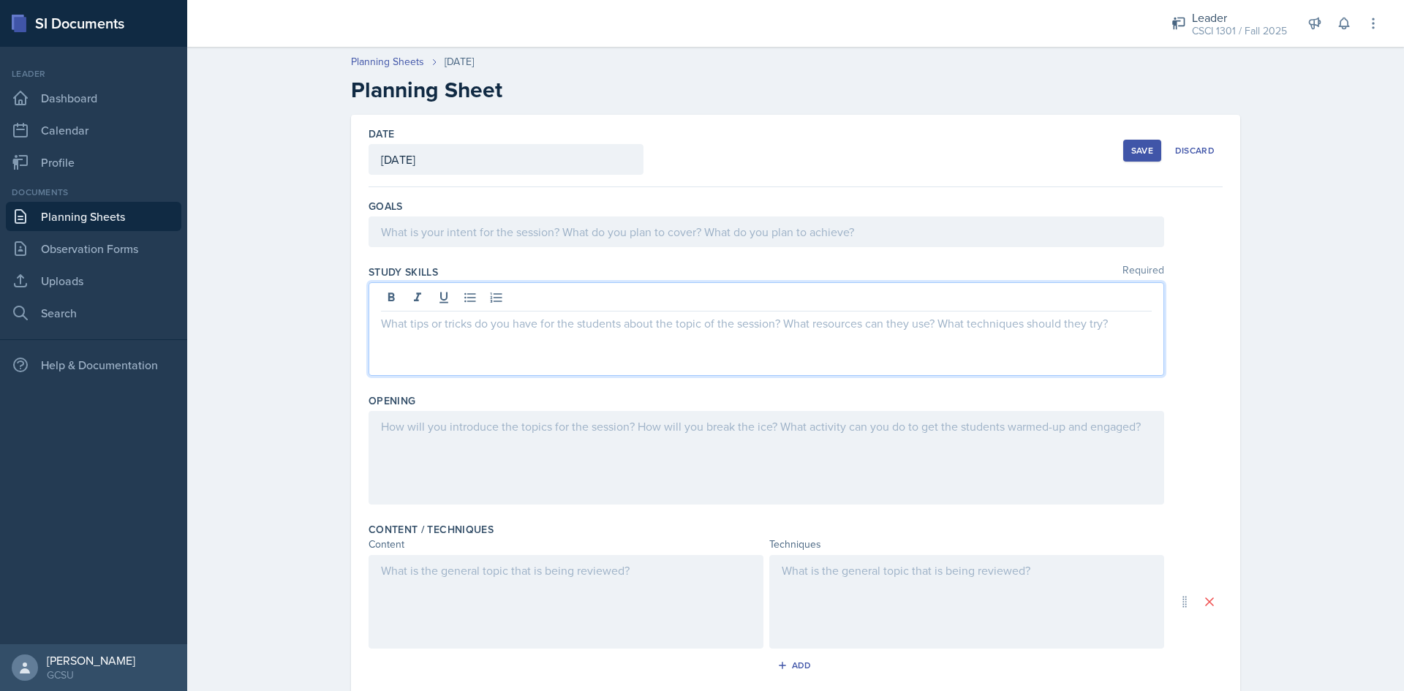
drag, startPoint x: 598, startPoint y: 487, endPoint x: 597, endPoint y: 500, distance: 13.2
click at [598, 487] on div at bounding box center [767, 458] width 796 height 94
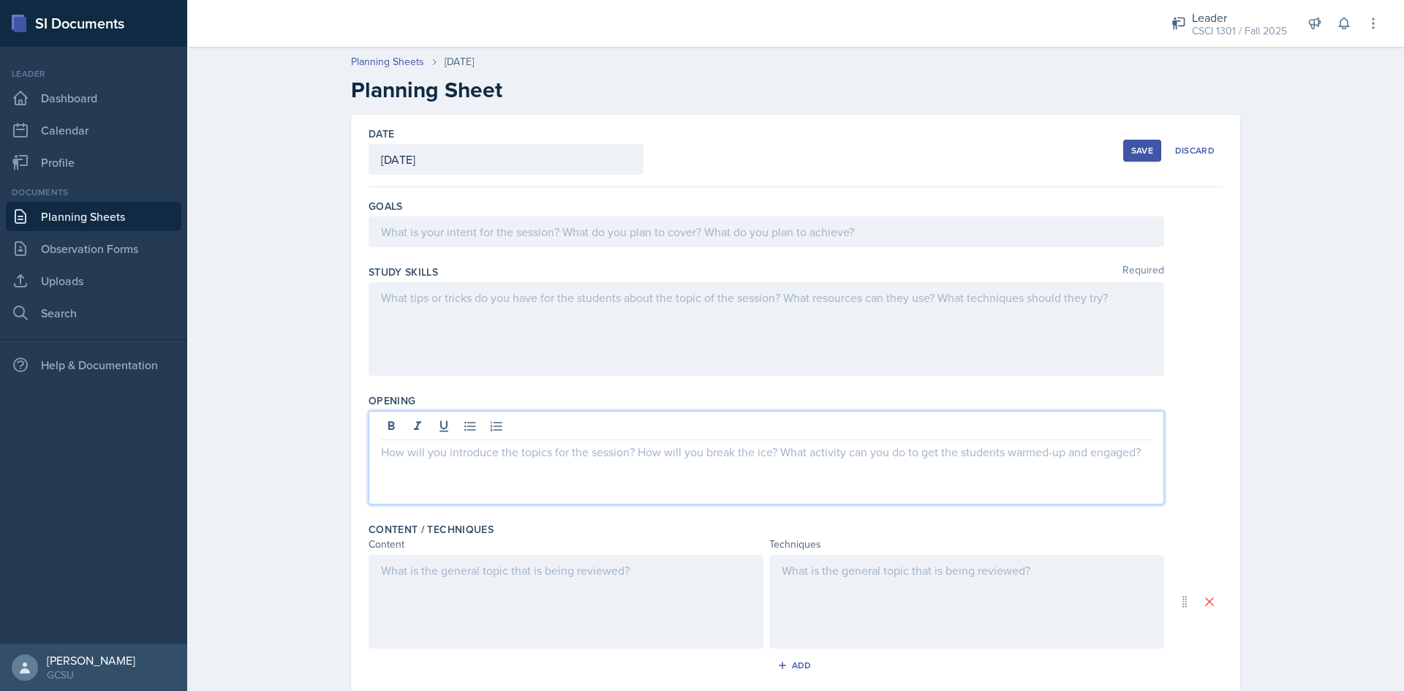
click at [591, 572] on div at bounding box center [566, 602] width 395 height 94
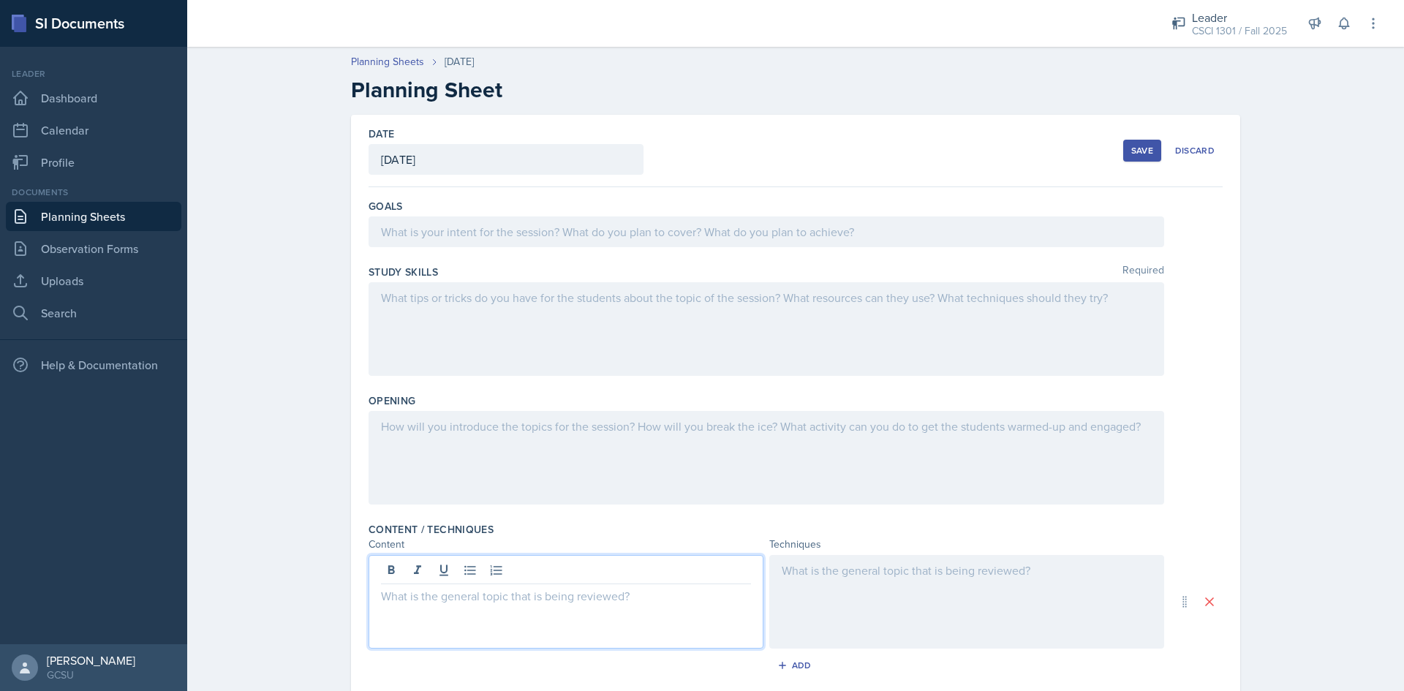
scroll to position [73, 0]
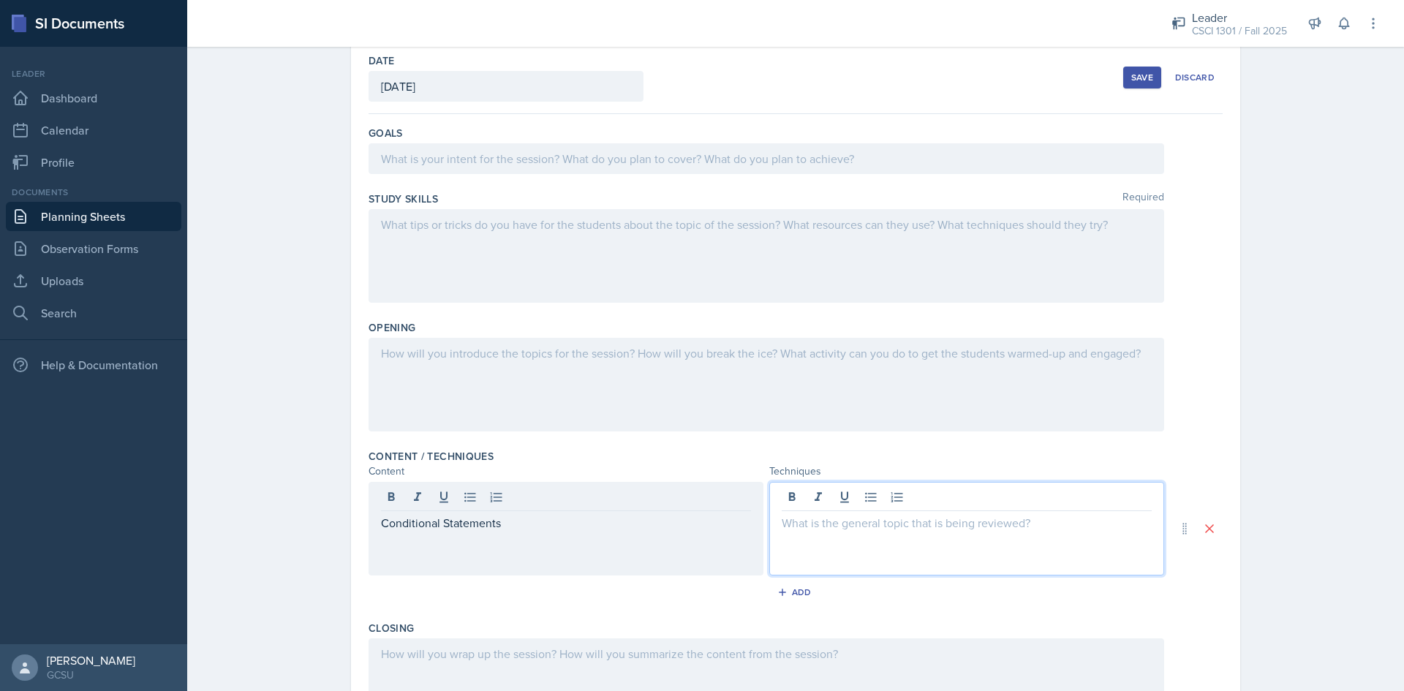
click at [534, 166] on p at bounding box center [766, 159] width 771 height 18
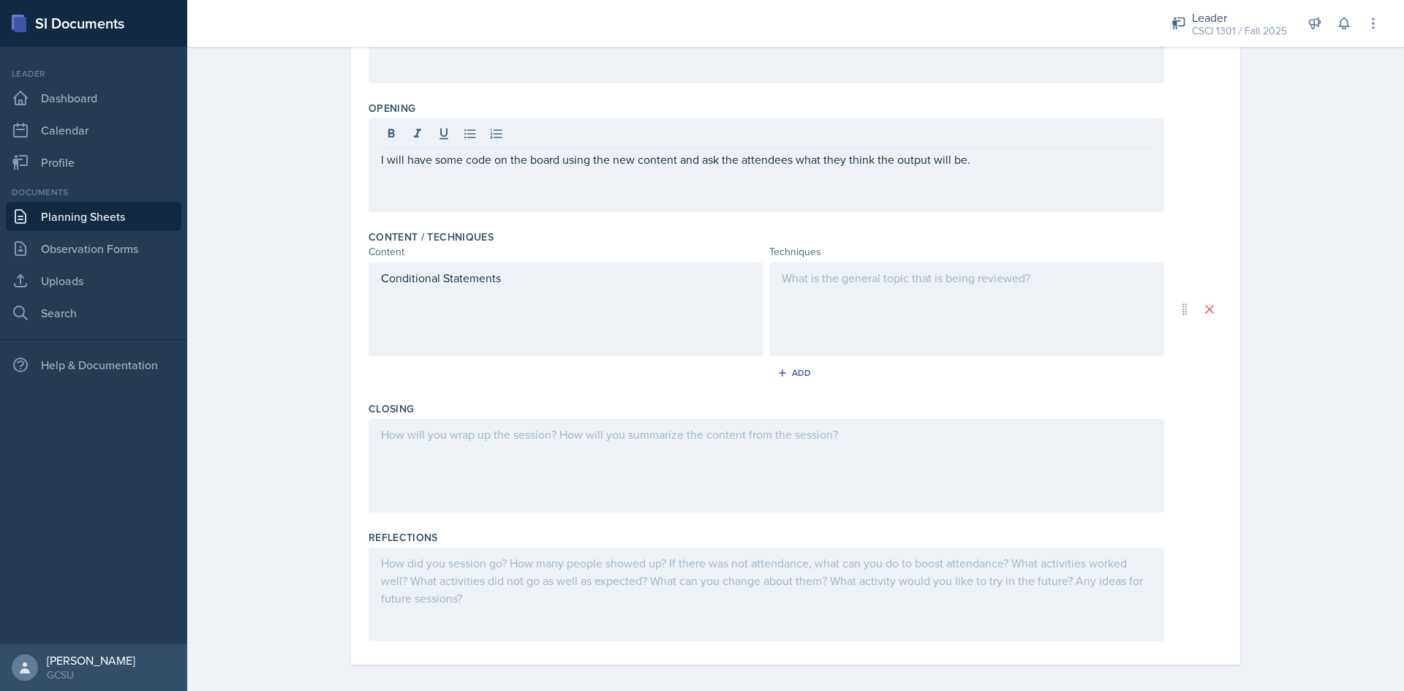
click at [870, 326] on div at bounding box center [967, 310] width 395 height 94
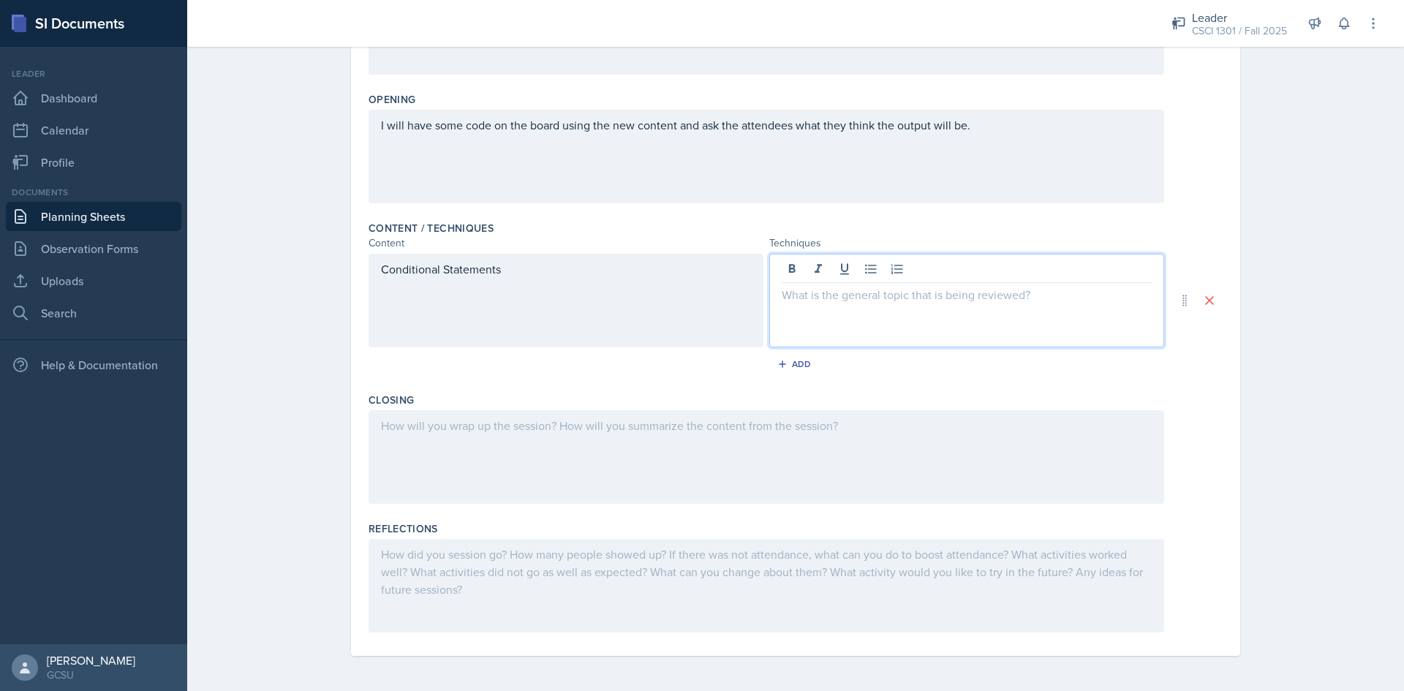
click at [632, 456] on div at bounding box center [767, 457] width 796 height 94
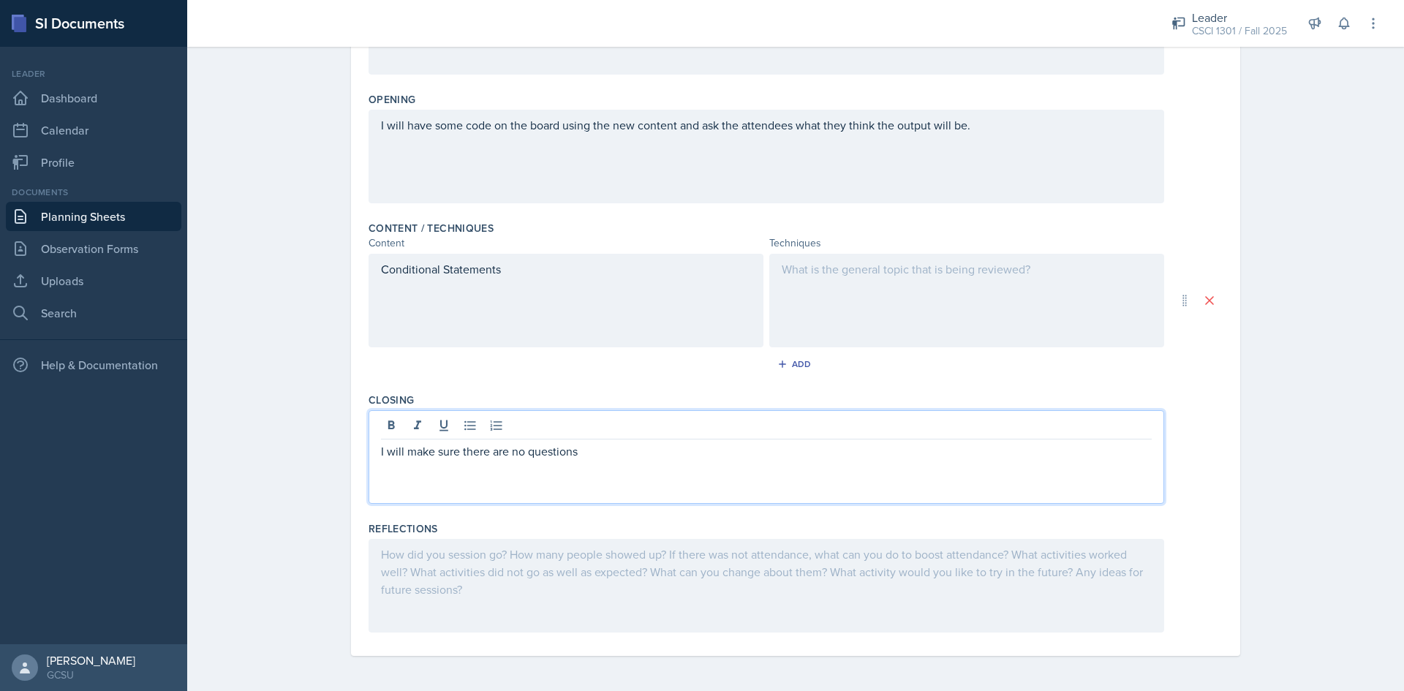
click at [847, 293] on div at bounding box center [967, 301] width 395 height 94
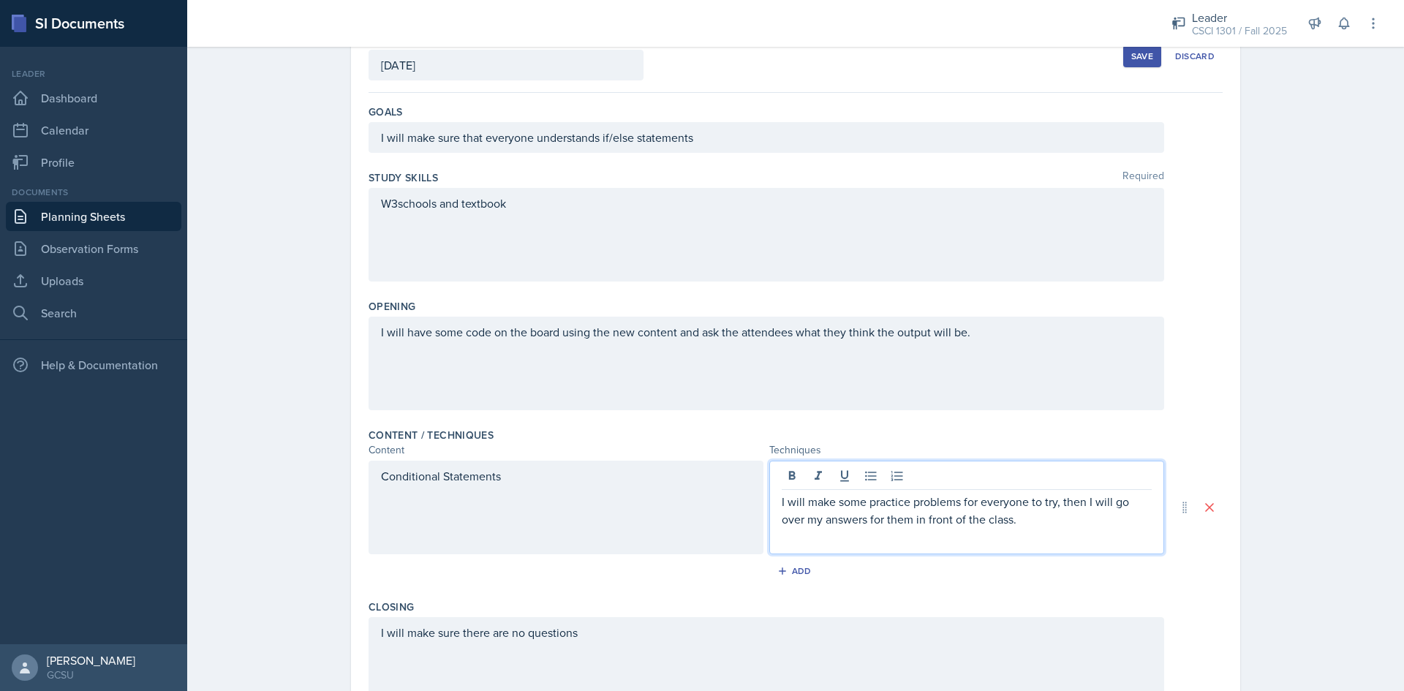
scroll to position [0, 0]
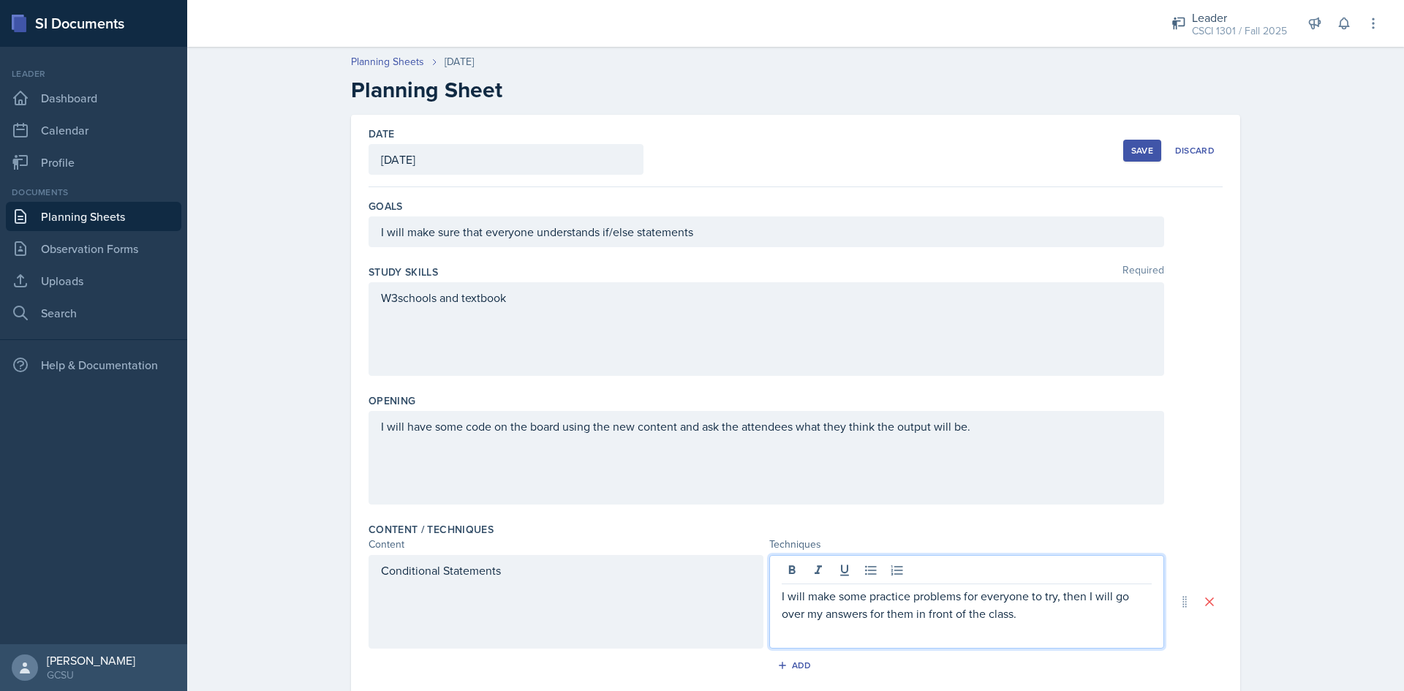
click at [1132, 147] on div "Save" at bounding box center [1143, 151] width 22 height 12
